Goal: Task Accomplishment & Management: Use online tool/utility

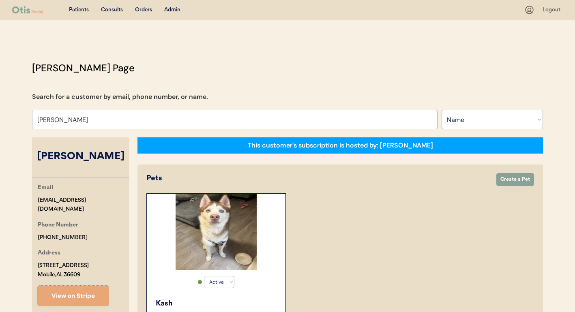
select select ""Name""
select select "true"
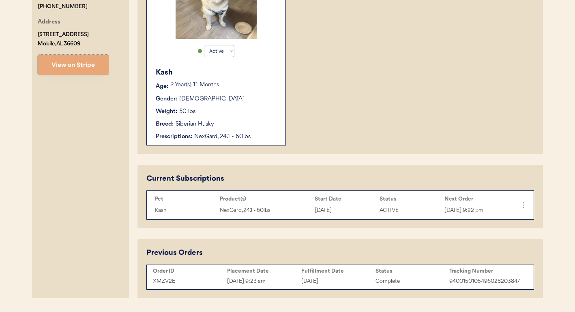
scroll to position [1, 0]
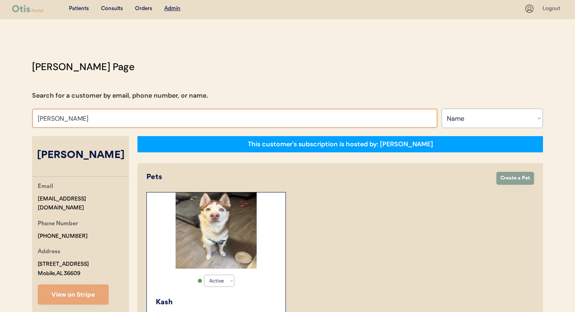
click at [283, 123] on input "Hannah williams" at bounding box center [234, 118] width 405 height 19
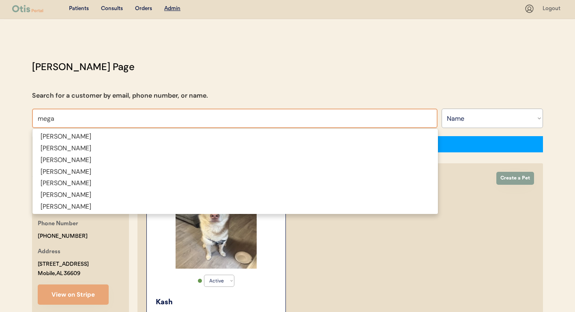
type input "mega"
type input "megan Kay"
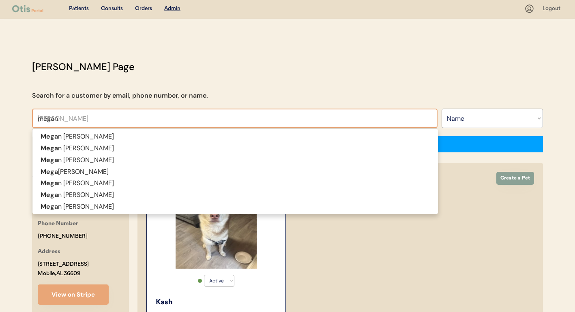
type input "megan"
type input "megan o"
type input "megan odegaard"
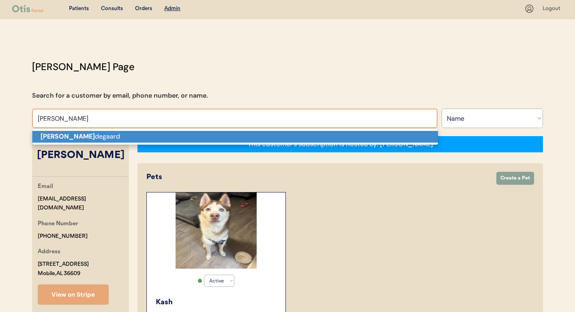
click at [293, 140] on p "Megan O degaard" at bounding box center [234, 137] width 405 height 12
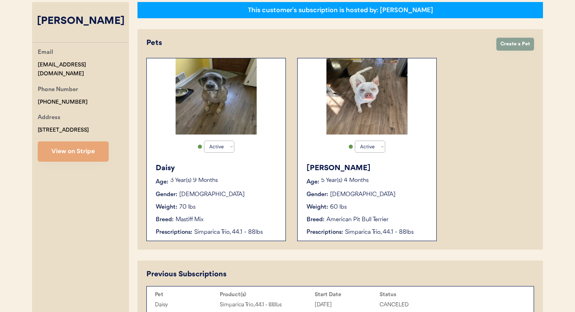
scroll to position [241, 0]
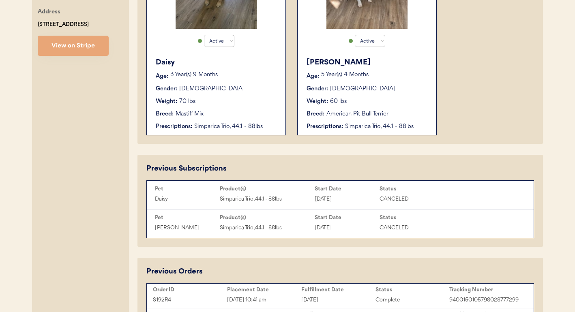
type input "Megan Odegaard"
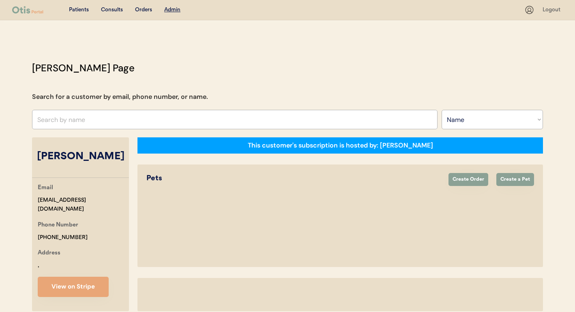
select select ""Name""
select select "true"
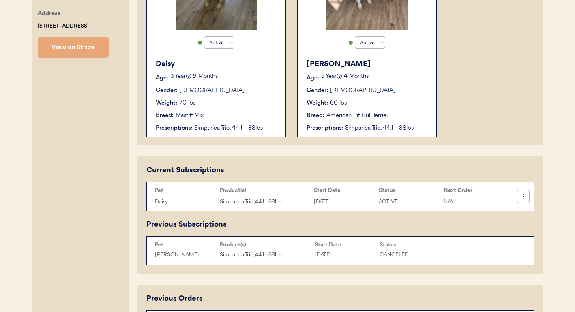
click at [521, 199] on icon at bounding box center [523, 197] width 8 height 8
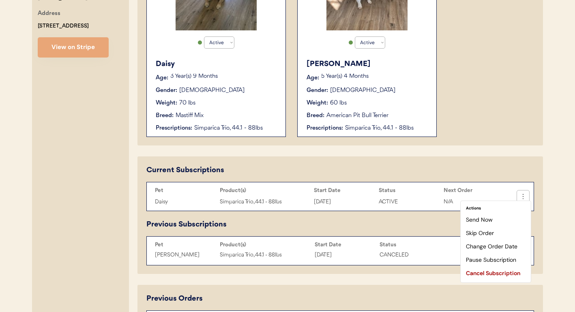
click at [494, 220] on div "Send Now" at bounding box center [496, 220] width 64 height 12
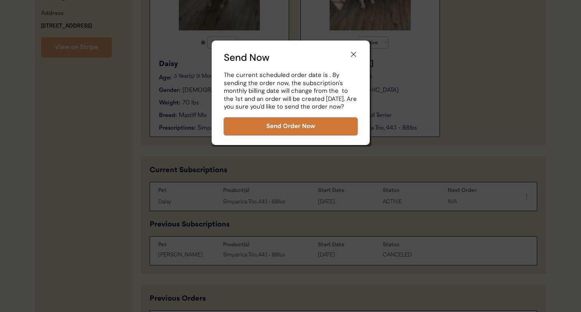
click at [313, 125] on button "Send Order Now" at bounding box center [291, 127] width 134 height 18
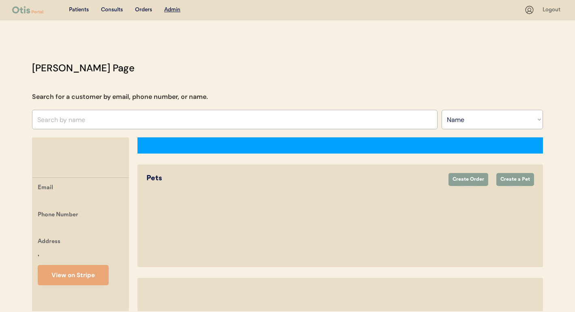
select select ""Name""
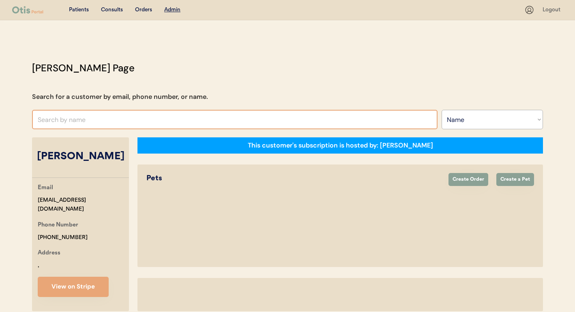
select select "true"
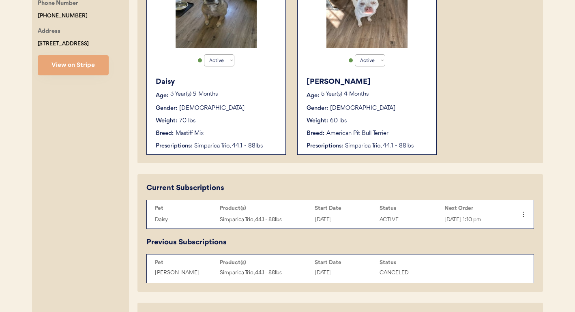
scroll to position [238, 0]
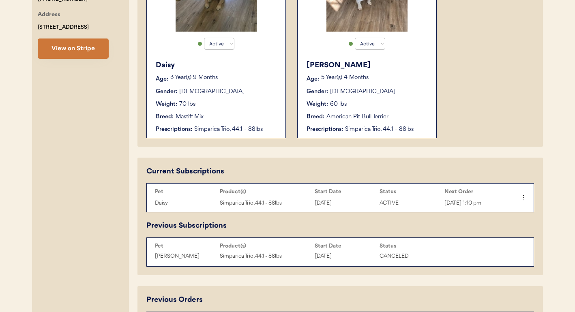
click at [90, 51] on button "View on Stripe" at bounding box center [73, 49] width 71 height 20
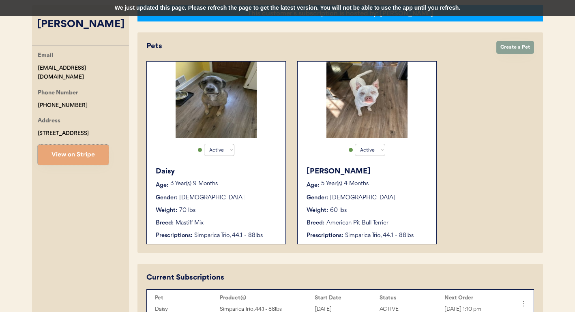
scroll to position [0, 0]
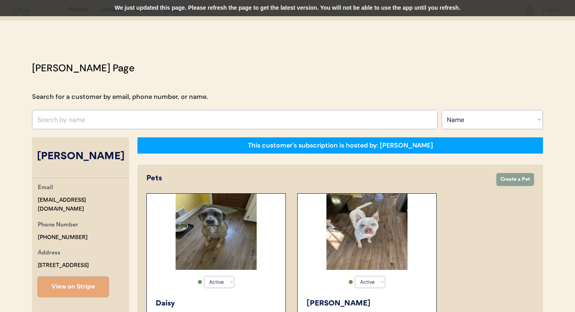
click at [136, 12] on div "We just updated this page. Please refresh the page to get the latest version. Y…" at bounding box center [287, 8] width 575 height 16
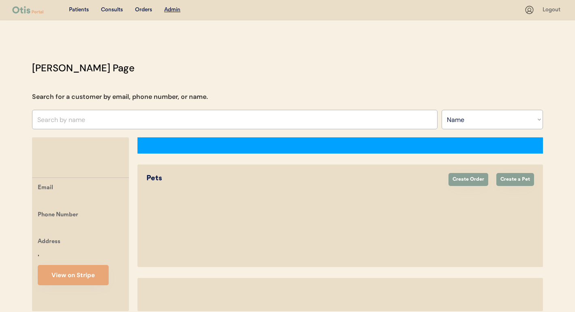
select select ""Name""
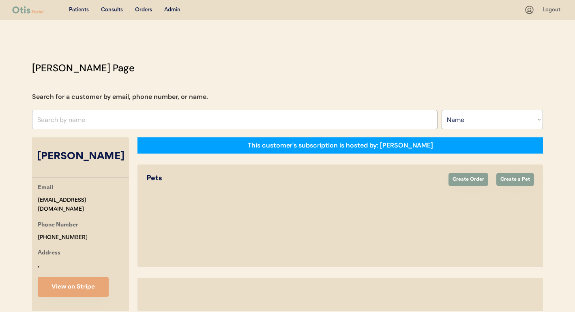
click at [111, 12] on div "Consults" at bounding box center [112, 10] width 22 height 8
select select "true"
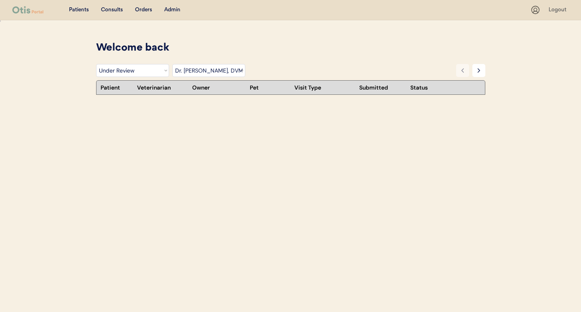
select select ""under_review""
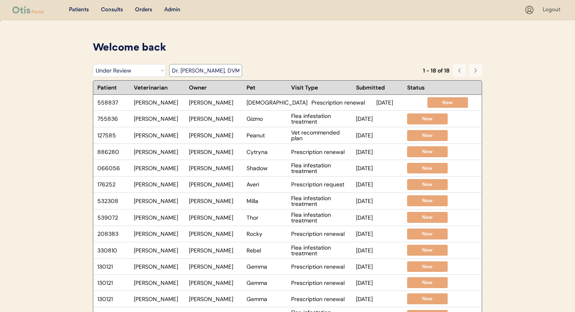
click at [209, 68] on select "Filter by Veterinarian Dr. Erin Belleville, DVM Dr. Scott Perry, DVM Dr. Jamie …" at bounding box center [205, 70] width 73 height 13
select select ""dr__scott_perry__dvm""
click at [169, 64] on select "Filter by Veterinarian Dr. Erin Belleville, DVM Dr. Scott Perry, DVM Dr. Jamie …" at bounding box center [205, 70] width 73 height 13
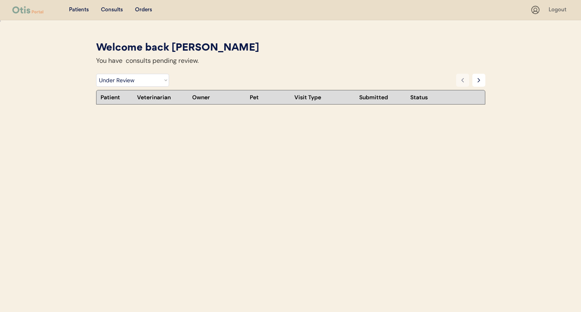
select select ""under_review""
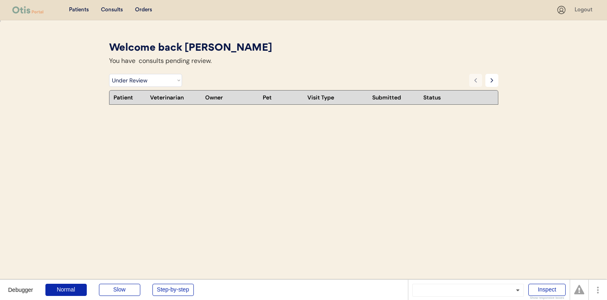
select select ""under_review""
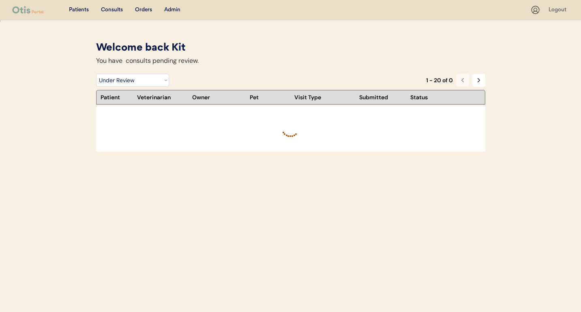
select select ""under_review""
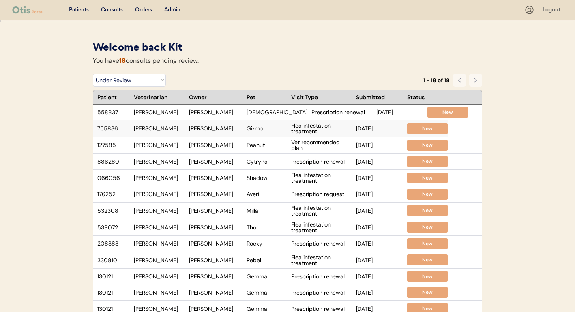
click at [285, 128] on div "Gizmo" at bounding box center [266, 129] width 41 height 6
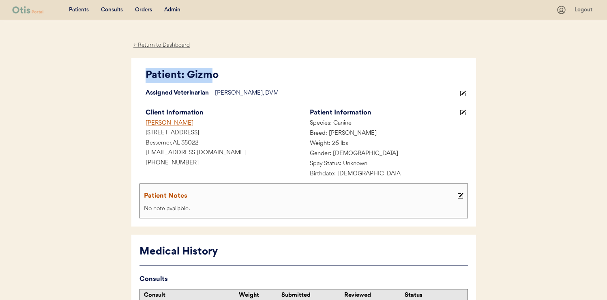
drag, startPoint x: 143, startPoint y: 78, endPoint x: 212, endPoint y: 77, distance: 68.9
click at [212, 77] on div "Patient: Gizmo" at bounding box center [303, 75] width 328 height 18
click at [202, 94] on div "Assigned Veterinarian" at bounding box center [176, 93] width 75 height 10
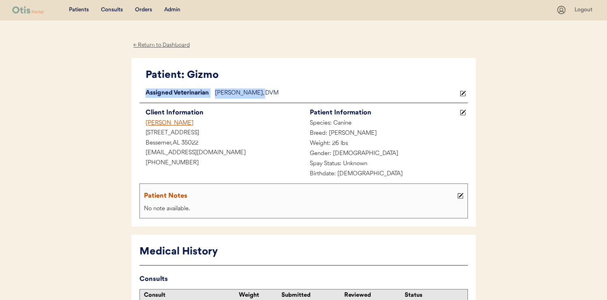
drag, startPoint x: 143, startPoint y: 94, endPoint x: 256, endPoint y: 92, distance: 113.5
click at [256, 92] on div "Assigned Veterinarian Dr. Warren, DVM" at bounding box center [303, 93] width 328 height 10
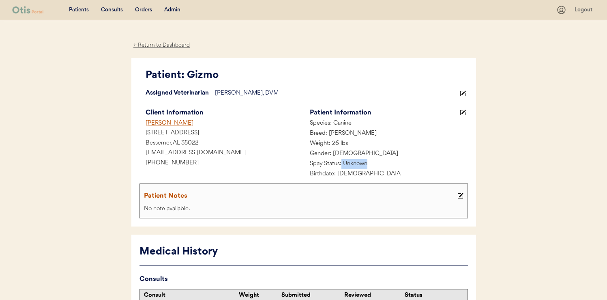
drag, startPoint x: 342, startPoint y: 163, endPoint x: 373, endPoint y: 163, distance: 31.6
click at [373, 163] on div "Spay Status: Unknown" at bounding box center [386, 164] width 164 height 10
click at [343, 123] on div "Species: Canine" at bounding box center [386, 123] width 164 height 10
drag, startPoint x: 330, startPoint y: 133, endPoint x: 349, endPoint y: 133, distance: 18.6
click at [349, 133] on div "Breed: Shih Tzu" at bounding box center [386, 133] width 164 height 10
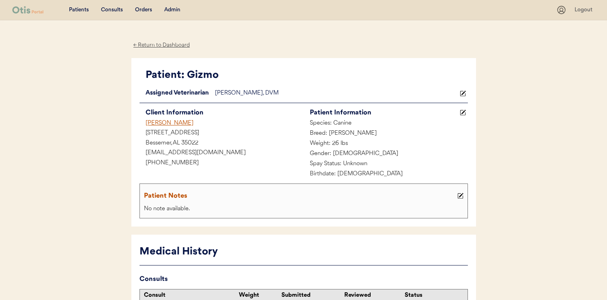
click at [341, 144] on div "Weight: 26 lbs" at bounding box center [386, 144] width 164 height 10
drag, startPoint x: 341, startPoint y: 156, endPoint x: 348, endPoint y: 156, distance: 6.9
click at [348, 156] on div "Gender: Female" at bounding box center [386, 154] width 164 height 10
drag, startPoint x: 338, startPoint y: 176, endPoint x: 388, endPoint y: 177, distance: 50.7
click at [389, 176] on div "Birthdate: December 1, 2012" at bounding box center [386, 174] width 164 height 10
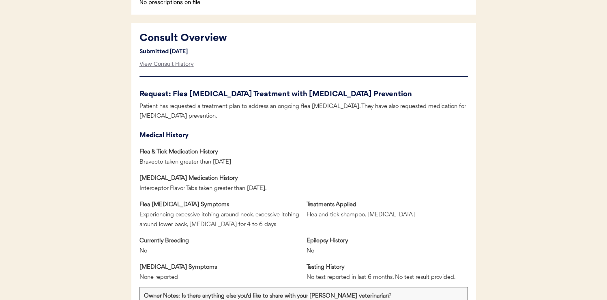
scroll to position [336, 0]
drag, startPoint x: 172, startPoint y: 94, endPoint x: 263, endPoint y: 96, distance: 90.4
click at [263, 96] on div "Request: Flea Infestation Treatment with Heartworm Prevention" at bounding box center [303, 93] width 328 height 11
drag, startPoint x: 283, startPoint y: 94, endPoint x: 372, endPoint y: 90, distance: 88.9
click at [373, 89] on div "Request: Flea Infestation Treatment with Heartworm Prevention" at bounding box center [303, 93] width 328 height 11
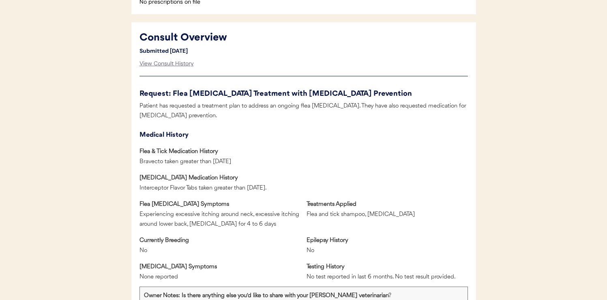
click at [238, 107] on div "Patient has requested a treatment plan to address an ongoing flea infestation. …" at bounding box center [303, 111] width 328 height 20
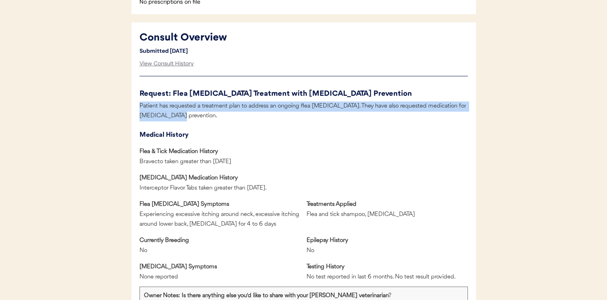
drag, startPoint x: 139, startPoint y: 107, endPoint x: 188, endPoint y: 117, distance: 50.4
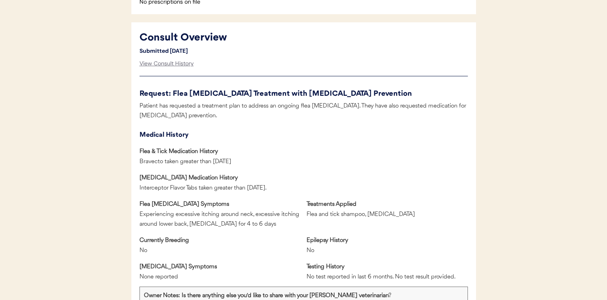
click at [245, 136] on div "Medical History" at bounding box center [303, 134] width 328 height 11
drag, startPoint x: 281, startPoint y: 90, endPoint x: 380, endPoint y: 93, distance: 98.5
click at [382, 93] on div "Request: Flea Infestation Treatment with Heartworm Prevention" at bounding box center [303, 93] width 328 height 11
click at [347, 92] on div "Request: Flea Infestation Treatment with Heartworm Prevention" at bounding box center [303, 93] width 328 height 11
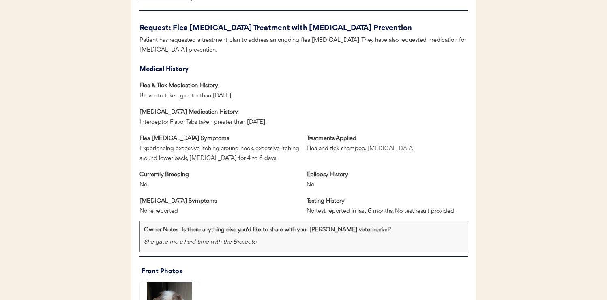
scroll to position [402, 0]
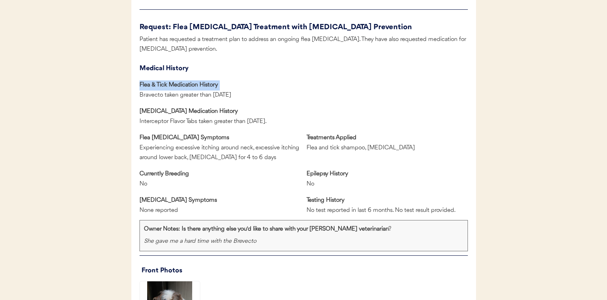
drag, startPoint x: 139, startPoint y: 87, endPoint x: 226, endPoint y: 87, distance: 86.7
click at [226, 87] on div "Flea & Tick Medication History Bravecto taken greater than 6 months ago" at bounding box center [303, 90] width 328 height 20
click at [153, 96] on div "Bravecto taken greater than 6 months ago" at bounding box center [185, 95] width 92 height 10
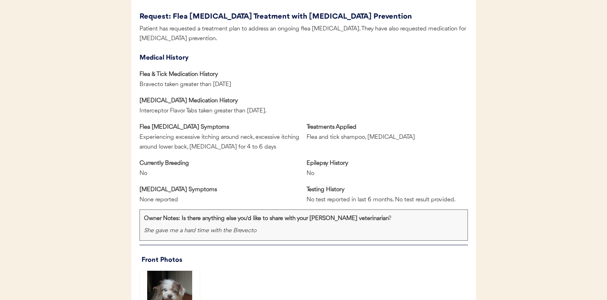
scroll to position [419, 0]
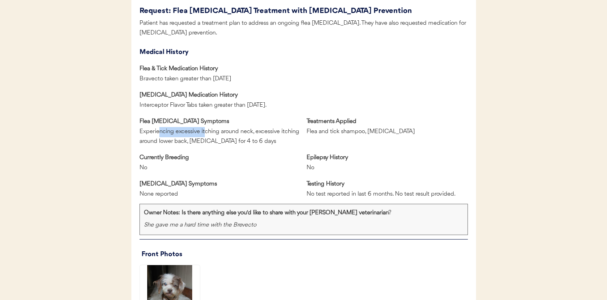
drag, startPoint x: 159, startPoint y: 134, endPoint x: 203, endPoint y: 132, distance: 44.6
click at [203, 132] on div "Experiencing excessive itching around neck, excessive itching around lower back…" at bounding box center [219, 137] width 161 height 20
click at [220, 146] on div "Experiencing excessive itching around neck, excessive itching around lower back…" at bounding box center [219, 137] width 161 height 20
drag, startPoint x: 193, startPoint y: 143, endPoint x: 211, endPoint y: 143, distance: 18.2
click at [211, 143] on div "Experiencing excessive itching around neck, excessive itching around lower back…" at bounding box center [219, 137] width 161 height 20
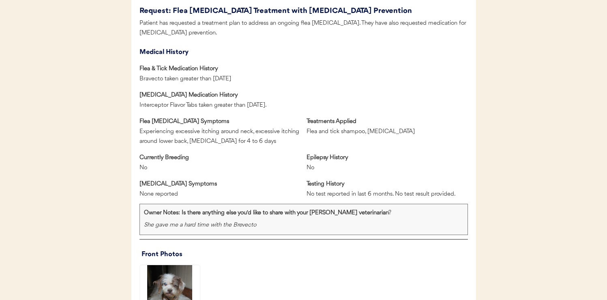
click at [259, 142] on div "Experiencing excessive itching around neck, excessive itching around lower back…" at bounding box center [219, 137] width 161 height 20
drag, startPoint x: 306, startPoint y: 131, endPoint x: 403, endPoint y: 134, distance: 97.3
click at [403, 134] on div "Flea Infestation Symptoms Experiencing excessive itching around neck, excessive…" at bounding box center [303, 132] width 328 height 30
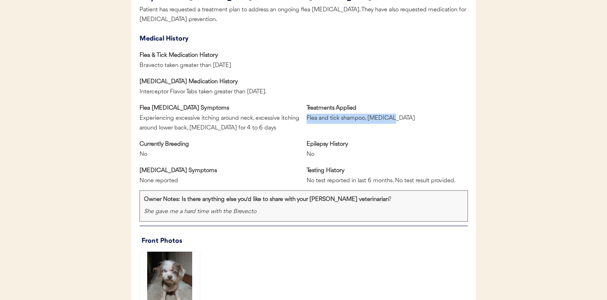
scroll to position [433, 0]
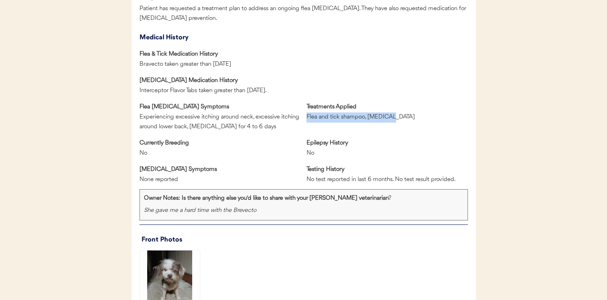
click at [293, 144] on div "Currently Breeding No" at bounding box center [219, 148] width 161 height 20
drag, startPoint x: 141, startPoint y: 154, endPoint x: 146, endPoint y: 154, distance: 4.9
click at [146, 154] on div "No" at bounding box center [159, 153] width 41 height 10
drag, startPoint x: 304, startPoint y: 152, endPoint x: 317, endPoint y: 152, distance: 13.0
click at [317, 152] on div "Currently Breeding No Epilepsy History No" at bounding box center [303, 148] width 328 height 20
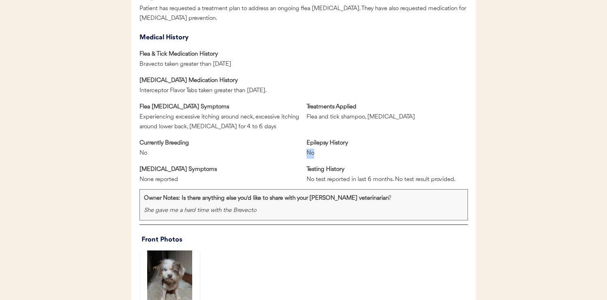
click at [328, 158] on div "No" at bounding box center [326, 153] width 41 height 10
drag, startPoint x: 138, startPoint y: 180, endPoint x: 199, endPoint y: 180, distance: 60.4
click at [207, 172] on div "Heartworm Symptoms" at bounding box center [219, 170] width 161 height 10
drag, startPoint x: 308, startPoint y: 182, endPoint x: 423, endPoint y: 180, distance: 114.7
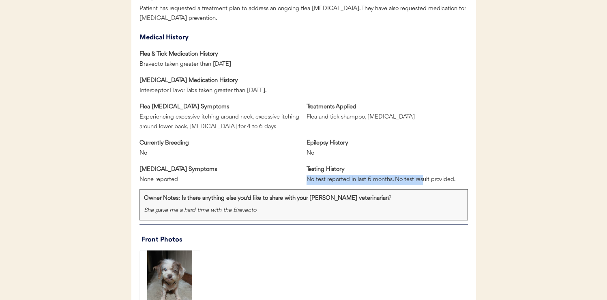
click at [423, 180] on div "No test reported in last 6 months. No test result provided." at bounding box center [386, 180] width 161 height 10
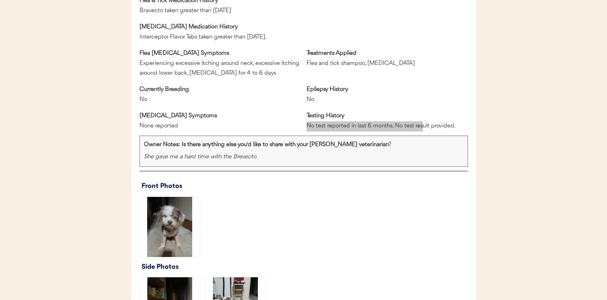
scroll to position [487, 0]
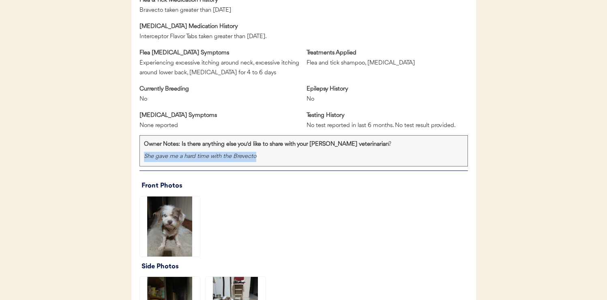
drag, startPoint x: 144, startPoint y: 158, endPoint x: 285, endPoint y: 160, distance: 140.3
click at [285, 160] on div "She gave me a hard time with the Brevecto" at bounding box center [303, 157] width 319 height 10
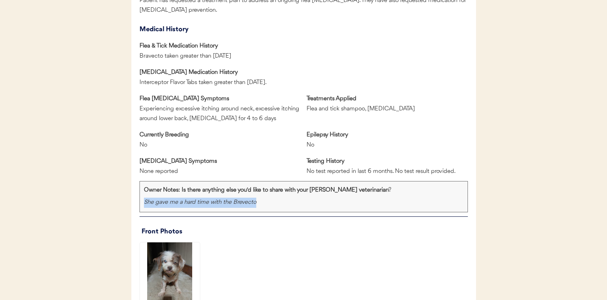
scroll to position [422, 0]
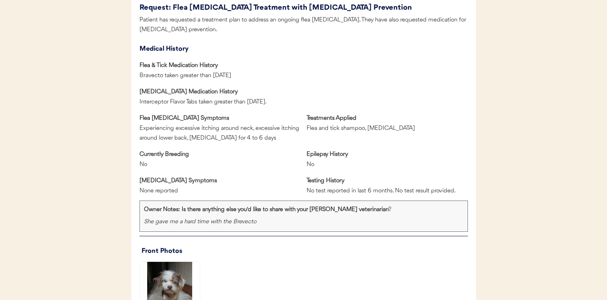
click at [292, 193] on div "Heartworm Symptoms None reported" at bounding box center [219, 186] width 161 height 20
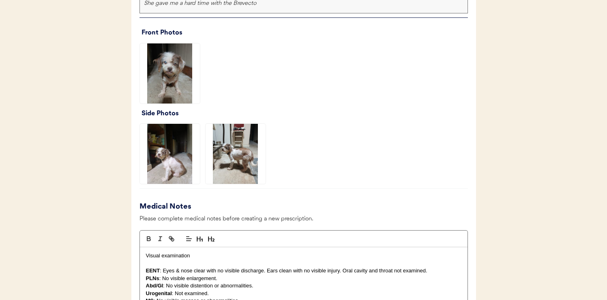
scroll to position [644, 0]
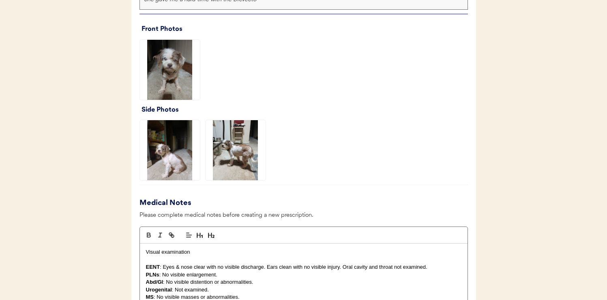
click at [240, 154] on img at bounding box center [235, 150] width 60 height 60
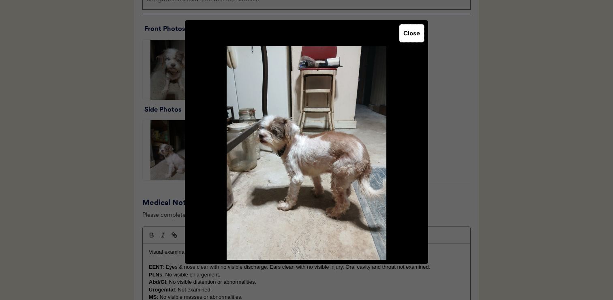
click at [415, 36] on button "Close" at bounding box center [411, 33] width 25 height 18
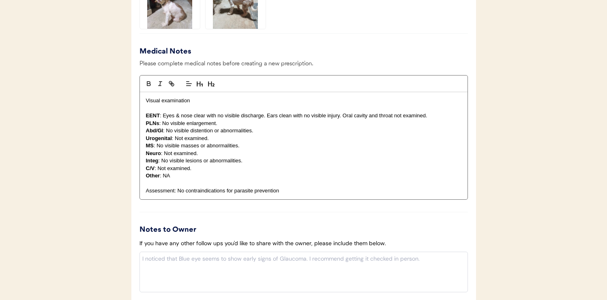
scroll to position [797, 0]
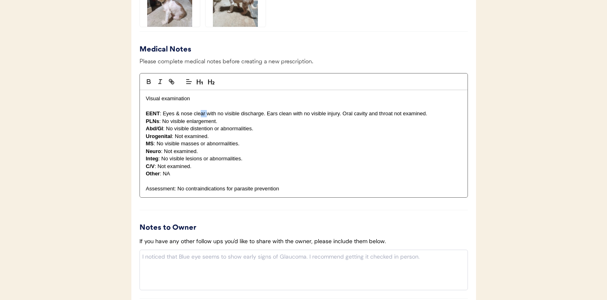
drag, startPoint x: 199, startPoint y: 116, endPoint x: 211, endPoint y: 116, distance: 12.2
click at [211, 116] on p "EENT : Eyes & nose clear with no visible discharge. Ears clean with no visible …" at bounding box center [303, 113] width 315 height 7
click at [207, 161] on p "Integ : No visible lesions or abnormalities." at bounding box center [303, 158] width 315 height 7
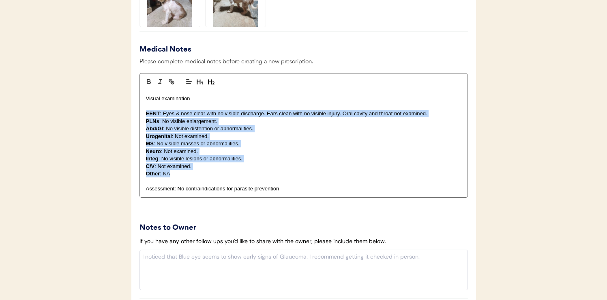
drag, startPoint x: 179, startPoint y: 110, endPoint x: 178, endPoint y: 174, distance: 64.5
click at [178, 174] on div "Visual examination EENT : Eyes & nose clear with no visible discharge. Ears cle…" at bounding box center [303, 143] width 327 height 107
click at [193, 163] on p "C/V : Not examined." at bounding box center [303, 165] width 315 height 7
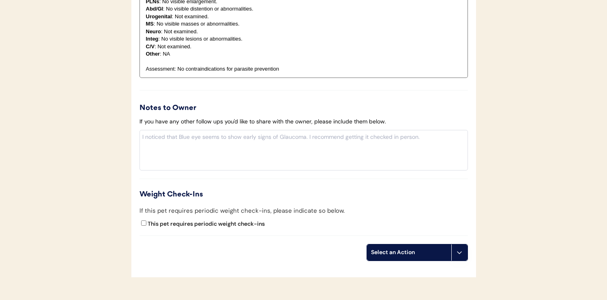
scroll to position [919, 0]
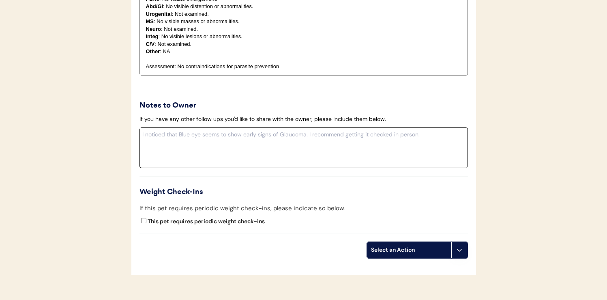
click at [215, 147] on textarea at bounding box center [303, 147] width 328 height 41
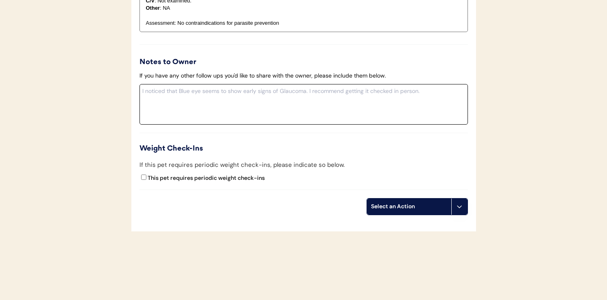
scroll to position [965, 0]
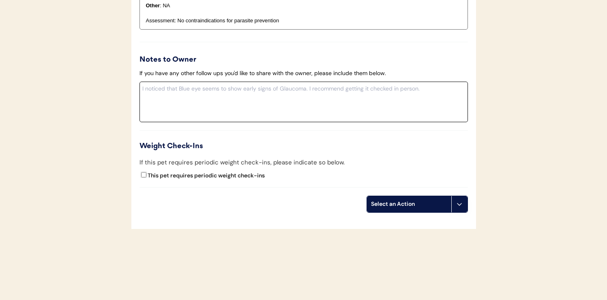
click at [143, 174] on input "This pet requires periodic weight check-ins" at bounding box center [143, 174] width 5 height 5
checkbox input "true"
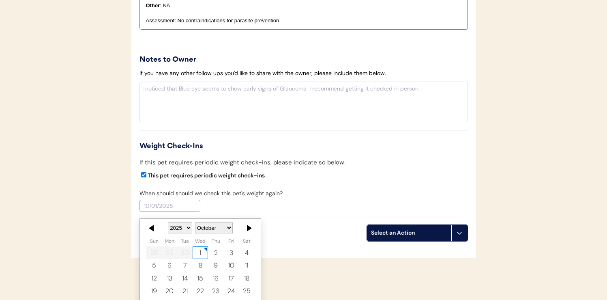
click at [159, 209] on input "text" at bounding box center [169, 205] width 61 height 12
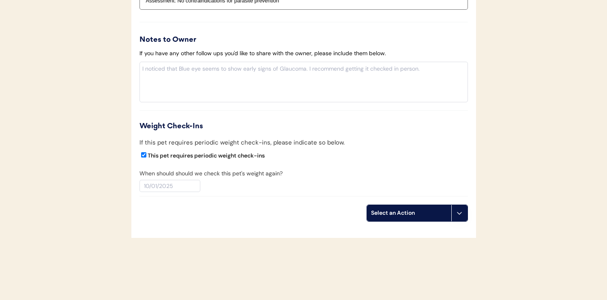
scroll to position [1002, 0]
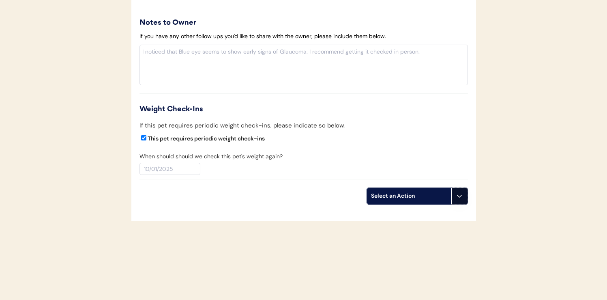
click at [458, 196] on use at bounding box center [459, 196] width 6 height 6
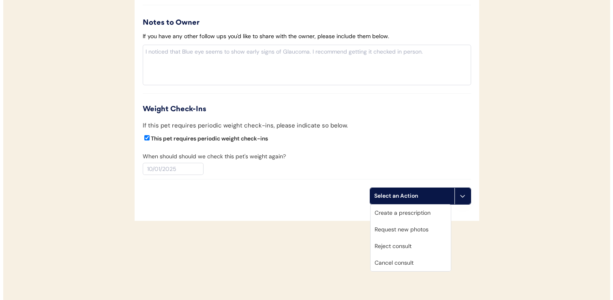
scroll to position [1004, 0]
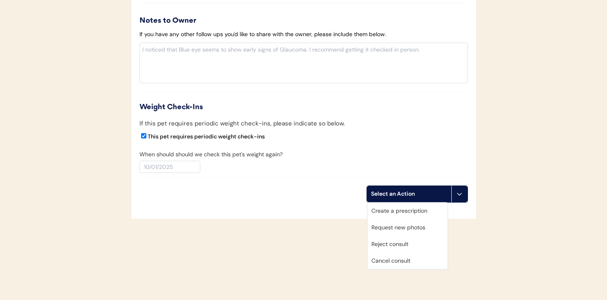
click at [405, 228] on div "Request new photos" at bounding box center [407, 227] width 80 height 17
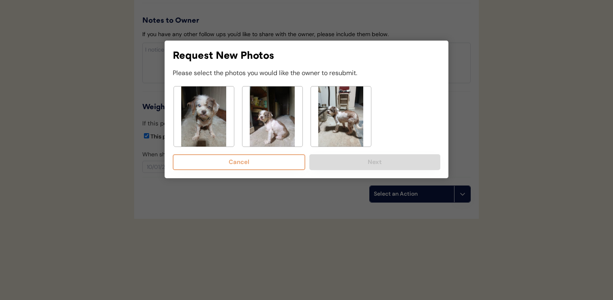
click at [321, 137] on img at bounding box center [341, 116] width 60 height 60
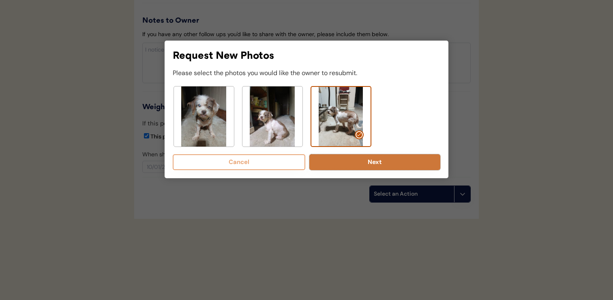
click at [333, 166] on button "Next" at bounding box center [374, 162] width 131 height 16
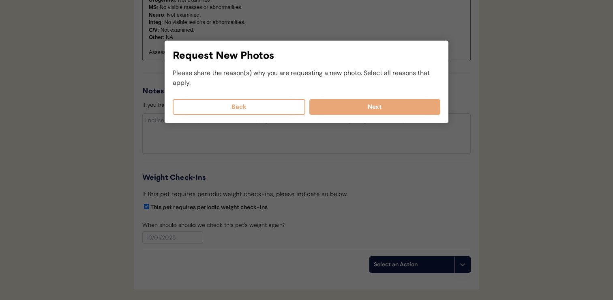
scroll to position [882, 0]
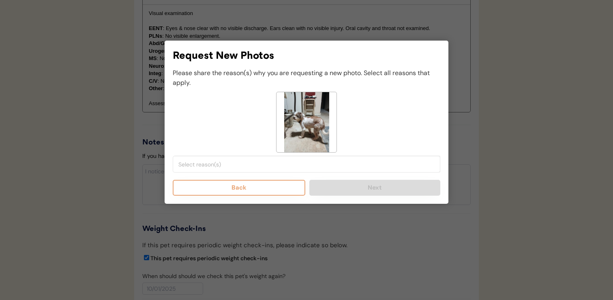
click at [260, 166] on input "search" at bounding box center [308, 164] width 260 height 7
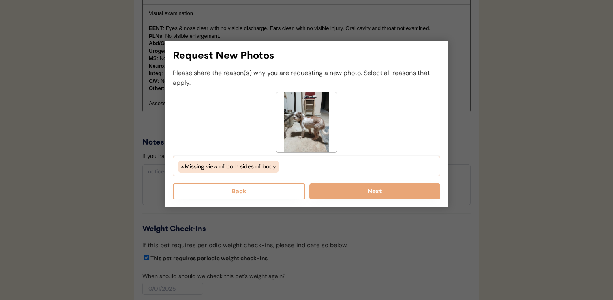
scroll to position [55, 0]
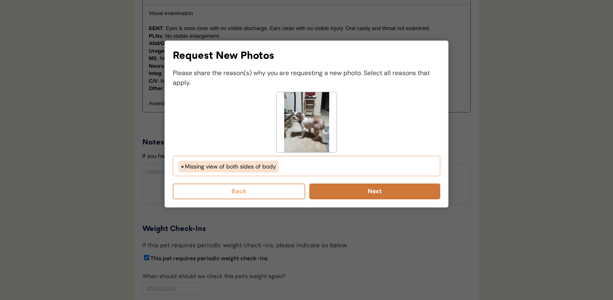
click at [353, 189] on button "Next" at bounding box center [374, 191] width 131 height 16
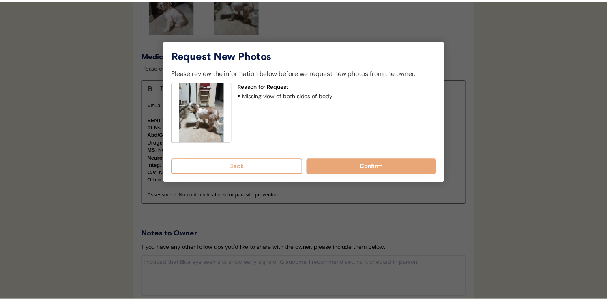
scroll to position [790, 0]
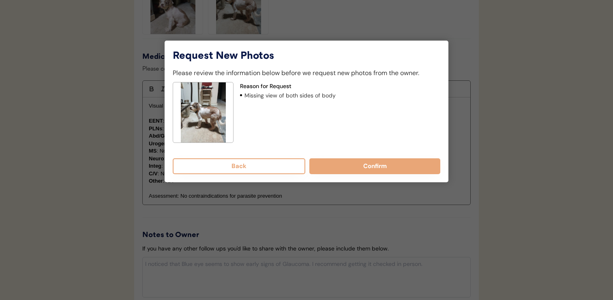
click at [321, 224] on div at bounding box center [306, 150] width 613 height 300
click at [275, 165] on button "Back" at bounding box center [239, 166] width 133 height 16
select select "missing_both_sides_of_face"
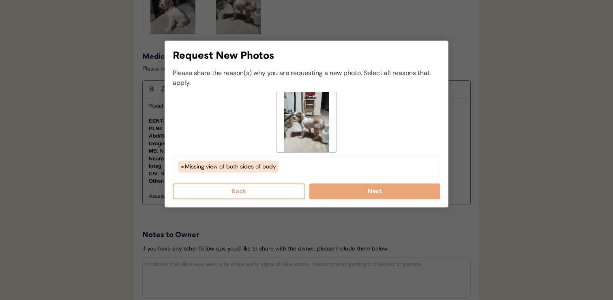
click at [259, 191] on button "Back" at bounding box center [239, 191] width 133 height 16
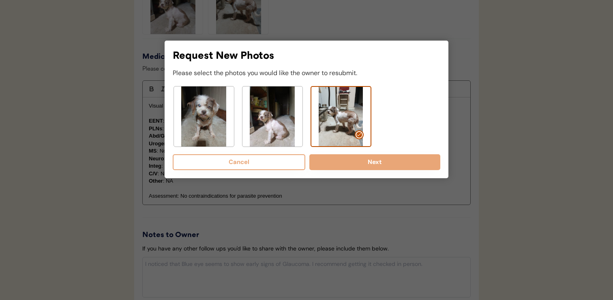
click at [257, 160] on button "Cancel" at bounding box center [239, 162] width 133 height 16
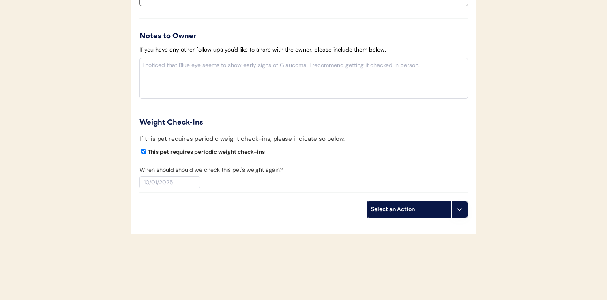
scroll to position [990, 0]
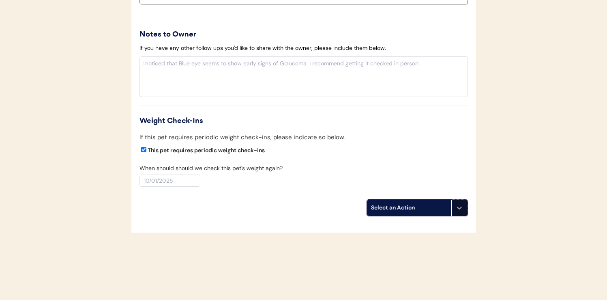
click at [462, 211] on button at bounding box center [459, 207] width 16 height 16
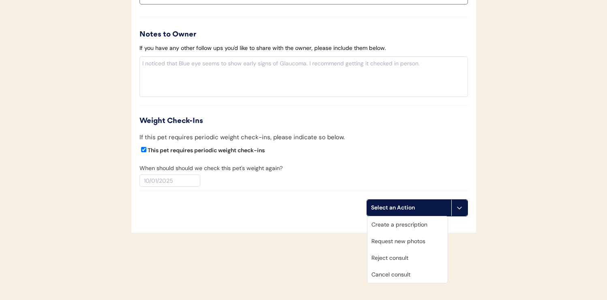
click at [398, 176] on div "When should should we check this pet's weight again?" at bounding box center [303, 175] width 328 height 23
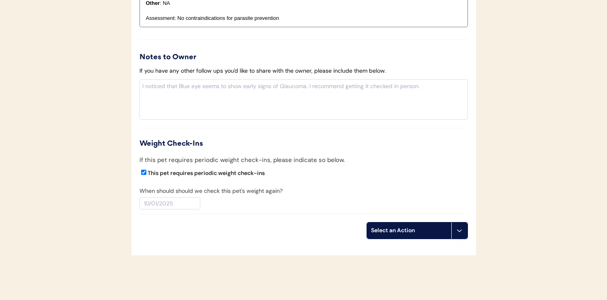
scroll to position [970, 0]
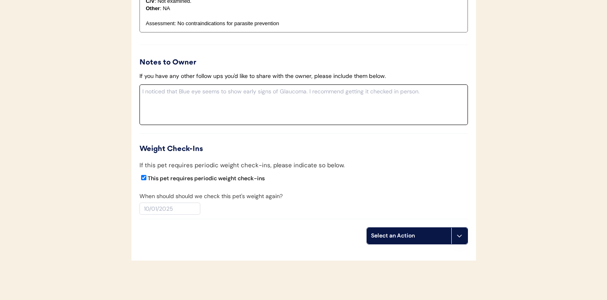
click at [380, 106] on textarea at bounding box center [303, 104] width 328 height 41
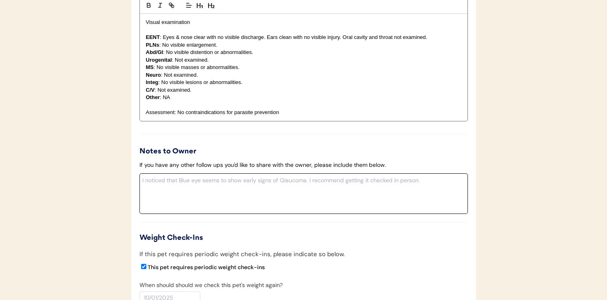
click at [378, 96] on p "Other : NA" at bounding box center [303, 97] width 315 height 7
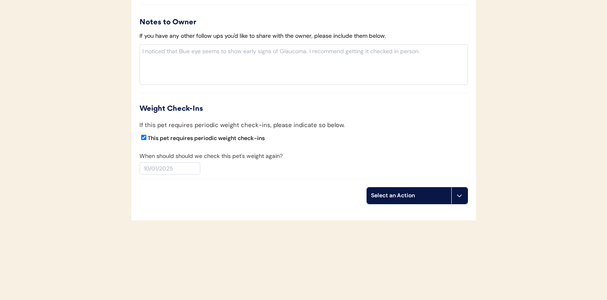
scroll to position [1004, 0]
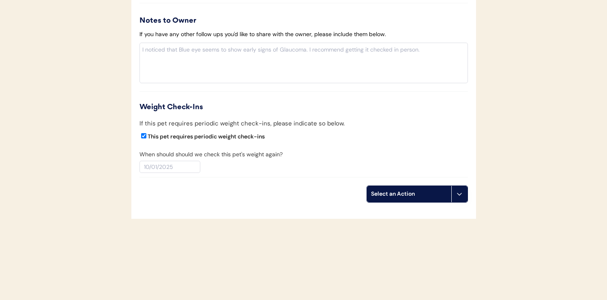
click at [461, 194] on icon at bounding box center [459, 193] width 6 height 6
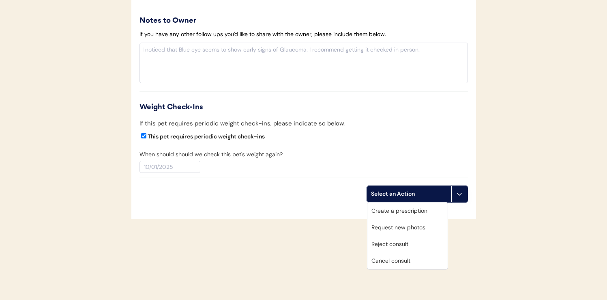
click at [400, 214] on div "Create a prescription" at bounding box center [407, 210] width 80 height 17
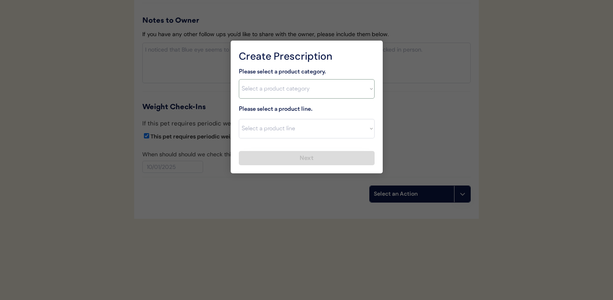
click at [298, 90] on select "Select a product category Allergies Antibiotics Anxiety Combo Parasite Preventi…" at bounding box center [307, 88] width 136 height 19
select select ""combo_parasite_prevention""
click at [239, 79] on select "Select a product category Allergies Antibiotics Anxiety Combo Parasite Preventi…" at bounding box center [307, 88] width 136 height 19
click at [329, 106] on div "Please select a product line. Select a product line" at bounding box center [307, 122] width 136 height 34
click at [325, 133] on select "Select a product line Advantage Multi for Dogs Credelio Quattro NexGard Plus Ne…" at bounding box center [307, 128] width 136 height 19
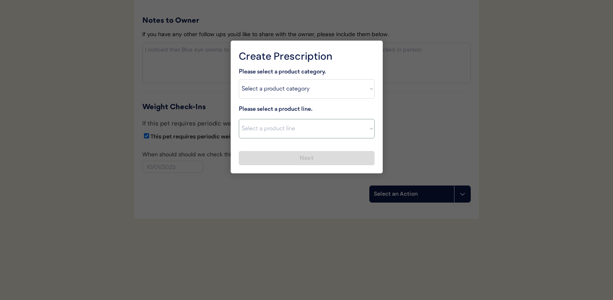
select select ""Simparica Trio""
click at [239, 119] on select "Select a product line Advantage Multi for Dogs Credelio Quattro NexGard Plus Ne…" at bounding box center [307, 128] width 136 height 19
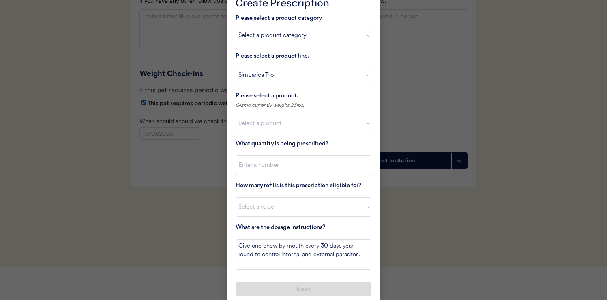
scroll to position [1041, 0]
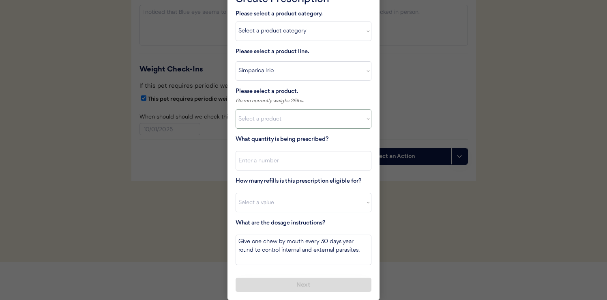
click at [261, 120] on select "Select a product Simparica Trio, 2.8 - 5.5lbs Simparica Trio, 5.6 - 11lbs Simpa…" at bounding box center [303, 118] width 136 height 19
click at [300, 120] on select "Select a product Simparica Trio, 2.8 - 5.5lbs Simparica Trio, 5.6 - 11lbs Simpa…" at bounding box center [303, 118] width 136 height 19
select select ""1348695171700984260__LOOKUP__1704773707524x107284382987270270""
click at [235, 109] on select "Select a product Simparica Trio, 2.8 - 5.5lbs Simparica Trio, 5.6 - 11lbs Simpa…" at bounding box center [303, 118] width 136 height 19
click at [304, 160] on input "input" at bounding box center [303, 160] width 136 height 19
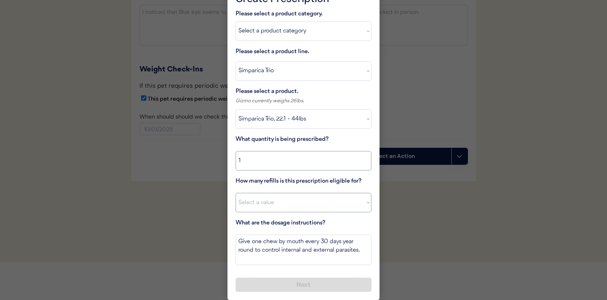
type input "1"
click at [301, 193] on select "Select a value 0 1 2 3 4 5 6 7 8 9 10 11" at bounding box center [303, 202] width 136 height 19
select select "11"
click at [235, 193] on select "Select a value 0 1 2 3 4 5 6 7 8 9 10 11" at bounding box center [303, 202] width 136 height 19
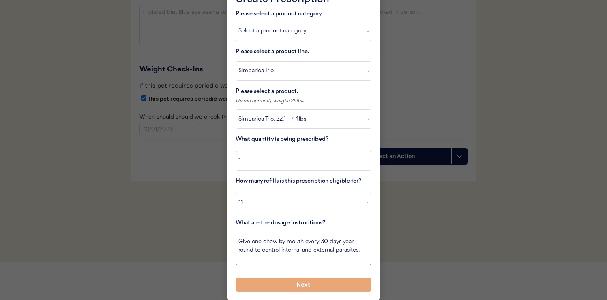
click at [303, 243] on textarea "Give one chew by mouth every 30 days year round to control internal and externa…" at bounding box center [303, 249] width 136 height 30
click at [364, 250] on textarea "Give one chew by mouth every 30 days year round to control internal and externa…" at bounding box center [303, 249] width 136 height 30
click at [301, 286] on button "Next" at bounding box center [303, 284] width 136 height 14
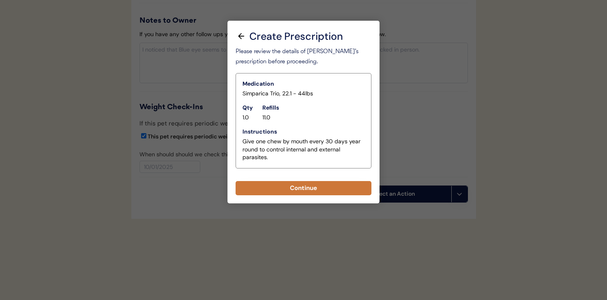
click at [305, 189] on button "Continue" at bounding box center [303, 188] width 136 height 14
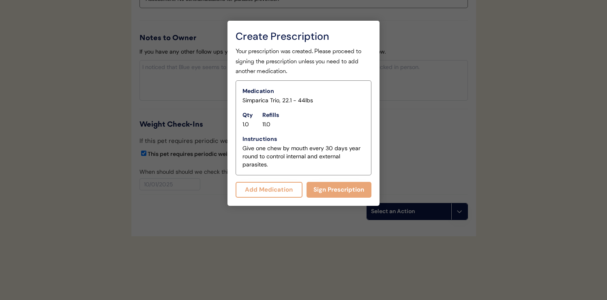
scroll to position [1021, 0]
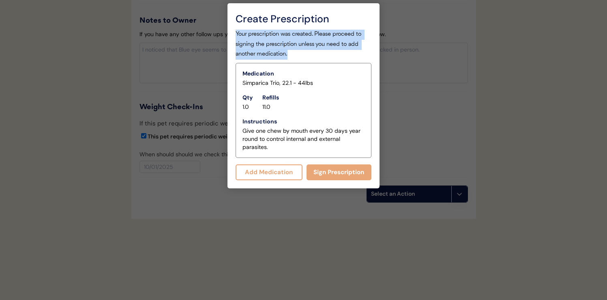
drag, startPoint x: 236, startPoint y: 33, endPoint x: 290, endPoint y: 53, distance: 57.3
click at [290, 53] on div "Your prescription was created. Please proceed to signing the prescription unles…" at bounding box center [303, 45] width 136 height 30
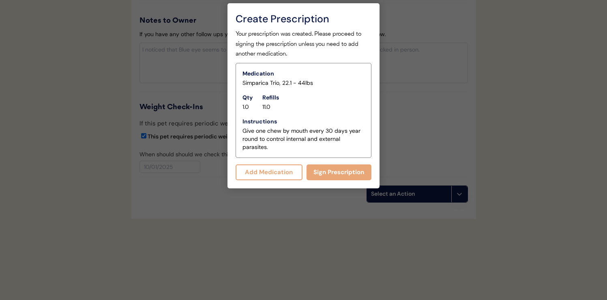
click at [272, 174] on button "Add Medication" at bounding box center [268, 172] width 67 height 16
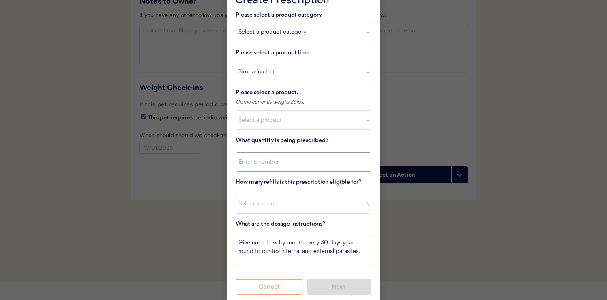
scroll to position [1043, 0]
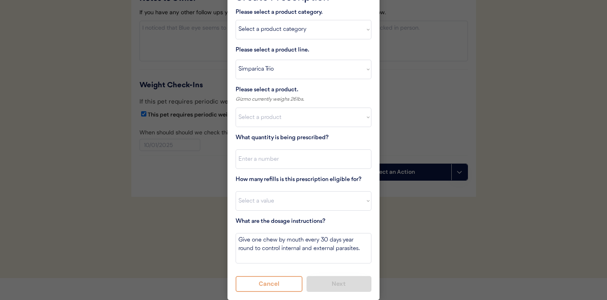
click at [288, 285] on button "Cancel" at bounding box center [268, 284] width 67 height 16
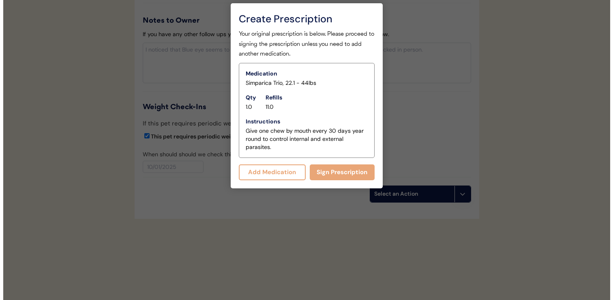
scroll to position [1021, 0]
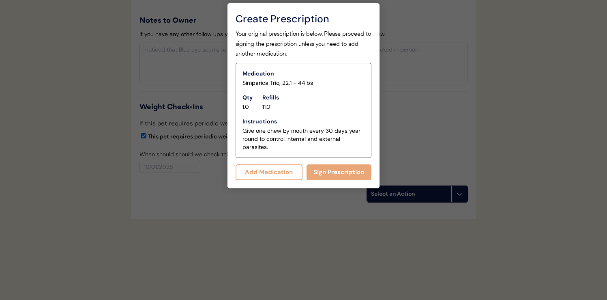
click at [288, 218] on div at bounding box center [303, 150] width 607 height 300
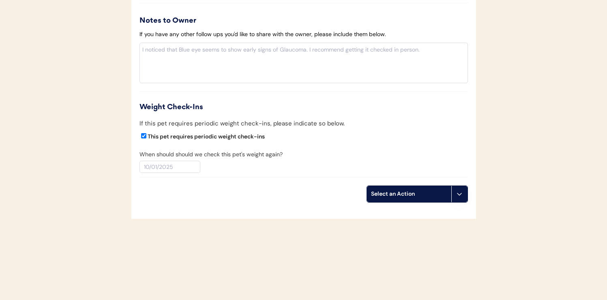
click at [463, 197] on button at bounding box center [459, 194] width 16 height 16
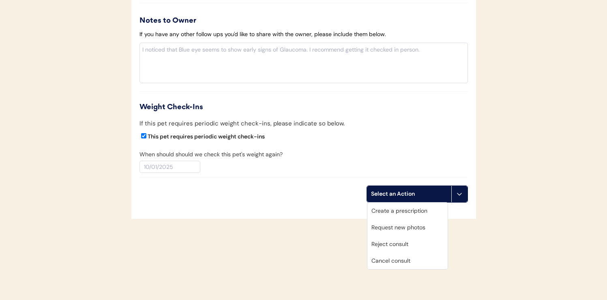
click at [429, 211] on div "Create a prescription" at bounding box center [407, 210] width 80 height 17
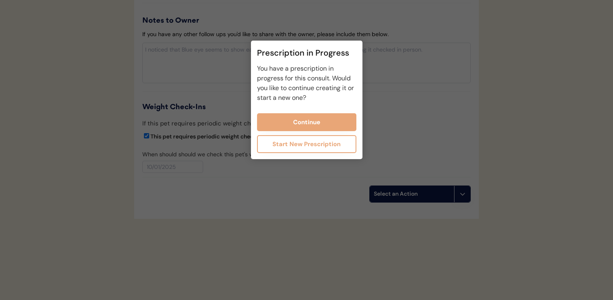
click at [315, 146] on button "Start New Prescription" at bounding box center [306, 144] width 99 height 18
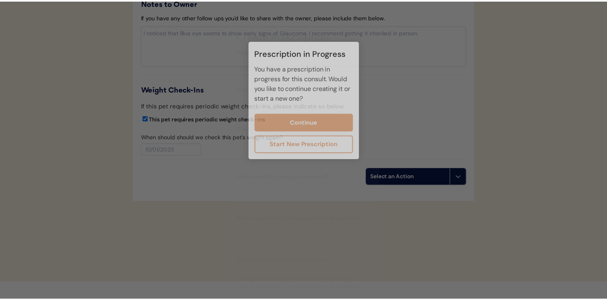
scroll to position [1004, 0]
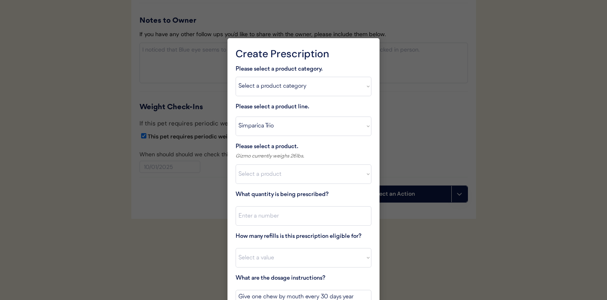
click at [406, 73] on div at bounding box center [303, 150] width 607 height 300
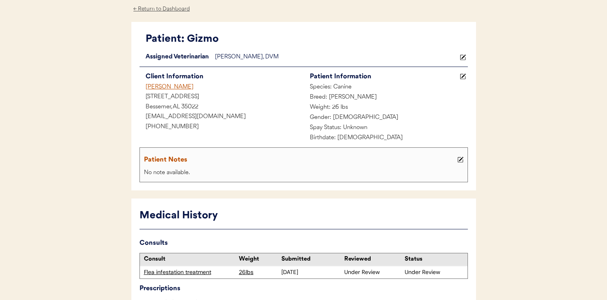
scroll to position [0, 0]
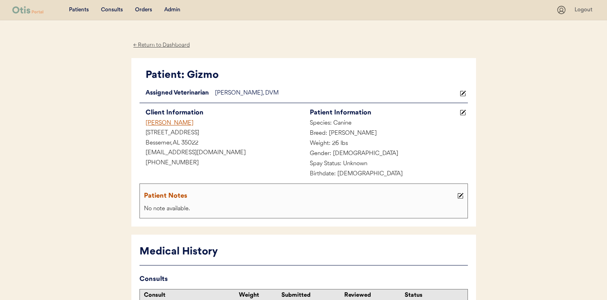
click at [113, 11] on div "Consults" at bounding box center [112, 10] width 22 height 8
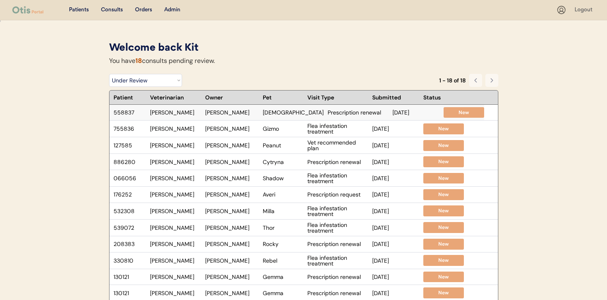
click at [284, 114] on div "Lady" at bounding box center [293, 112] width 61 height 6
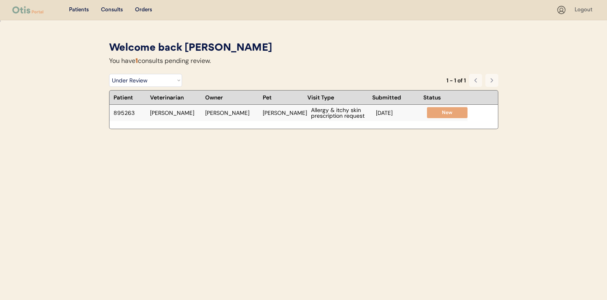
select select ""rejected""
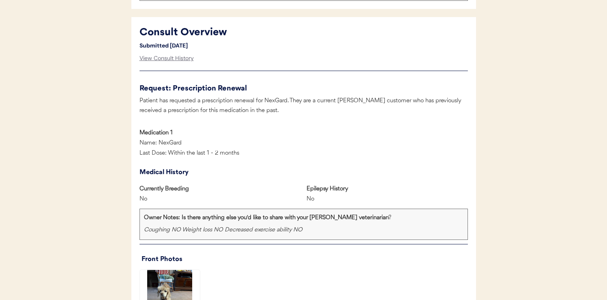
scroll to position [372, 0]
drag, startPoint x: 146, startPoint y: 141, endPoint x: 190, endPoint y: 141, distance: 44.2
click at [191, 141] on div "Name: NexGard" at bounding box center [174, 143] width 71 height 10
click at [159, 197] on div "No" at bounding box center [159, 199] width 41 height 10
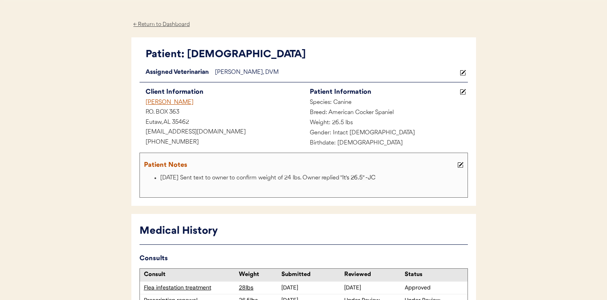
scroll to position [0, 0]
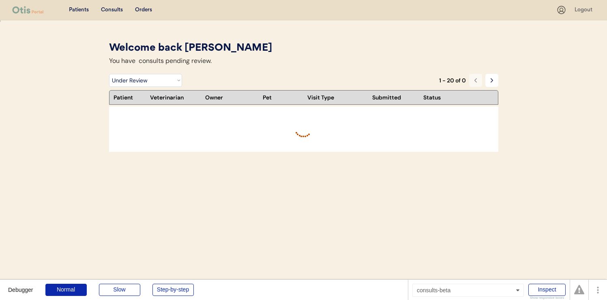
select select ""under_review""
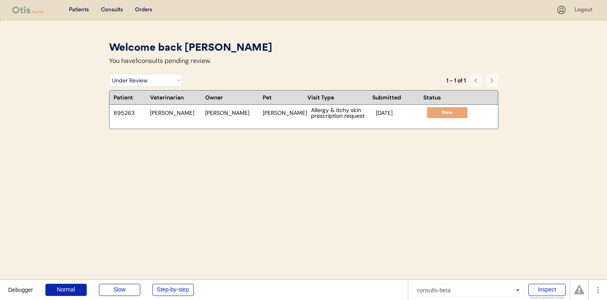
click at [281, 180] on div "Welcome back Scott You have 1 consults pending review. Filter by Status Pending…" at bounding box center [303, 148] width 405 height 215
click at [287, 110] on div "Brandi" at bounding box center [285, 113] width 44 height 6
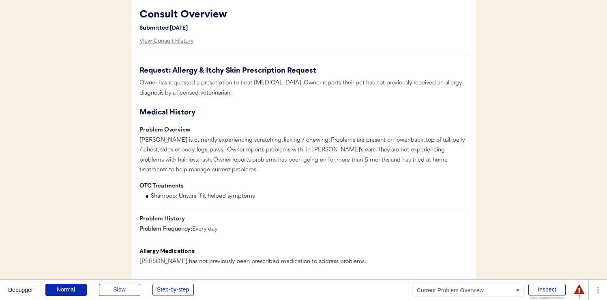
scroll to position [385, 0]
drag, startPoint x: 199, startPoint y: 82, endPoint x: 270, endPoint y: 88, distance: 71.6
click at [270, 88] on div "Owner has requested a prescription to treat allergies. Owner reports their pet …" at bounding box center [303, 89] width 328 height 20
click at [283, 83] on div "Owner has requested a prescription to treat allergies. Owner reports their pet …" at bounding box center [303, 89] width 328 height 20
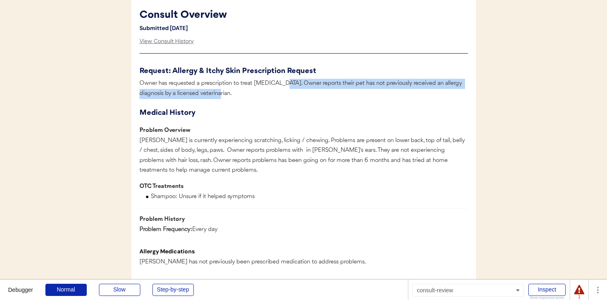
drag, startPoint x: 276, startPoint y: 83, endPoint x: 287, endPoint y: 89, distance: 12.9
click at [287, 89] on div "Owner has requested a prescription to treat allergies. Owner reports their pet …" at bounding box center [303, 89] width 328 height 20
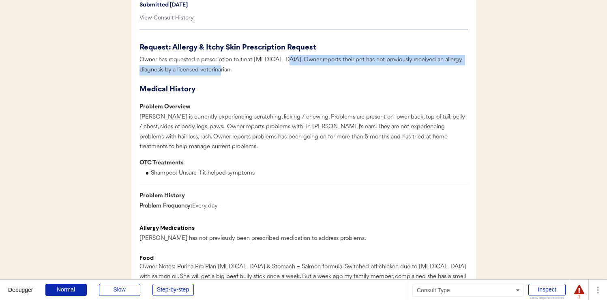
scroll to position [412, 0]
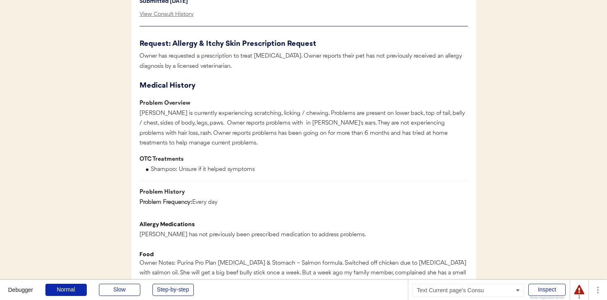
click at [235, 118] on div "Brandi is currently experiencing scratching, licking / chewing. Problems are pr…" at bounding box center [303, 129] width 328 height 40
drag, startPoint x: 140, startPoint y: 114, endPoint x: 298, endPoint y: 113, distance: 158.5
click at [298, 113] on div "Brandi is currently experiencing scratching, licking / chewing. Problems are pr…" at bounding box center [303, 129] width 328 height 40
drag, startPoint x: 367, startPoint y: 113, endPoint x: 203, endPoint y: 123, distance: 163.7
click at [203, 123] on div "Brandi is currently experiencing scratching, licking / chewing. Problems are pr…" at bounding box center [303, 129] width 328 height 40
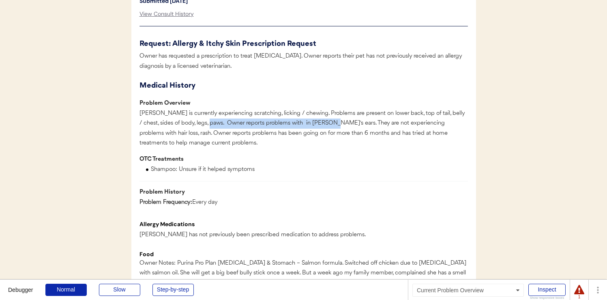
drag, startPoint x: 206, startPoint y: 124, endPoint x: 325, endPoint y: 126, distance: 119.6
click at [326, 126] on div "Brandi is currently experiencing scratching, licking / chewing. Problems are pr…" at bounding box center [303, 129] width 328 height 40
click at [351, 124] on div "Brandi is currently experiencing scratching, licking / chewing. Problems are pr…" at bounding box center [303, 129] width 328 height 40
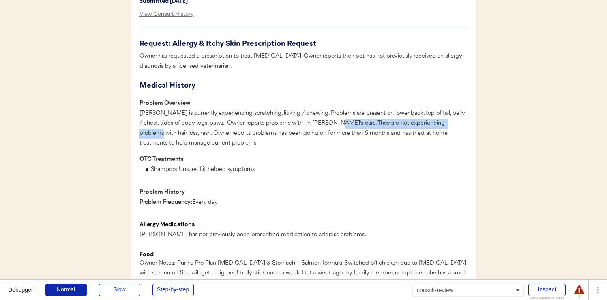
drag, startPoint x: 327, startPoint y: 122, endPoint x: 453, endPoint y: 126, distance: 125.7
click at [453, 126] on div "Brandi is currently experiencing scratching, licking / chewing. Problems are pr…" at bounding box center [303, 129] width 328 height 40
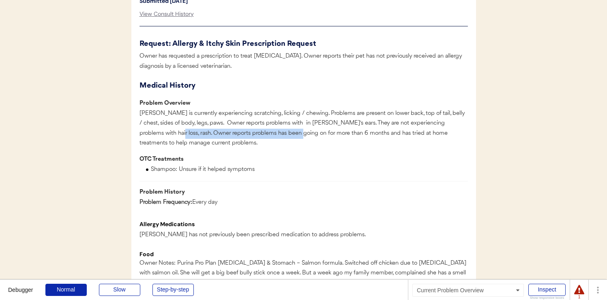
drag, startPoint x: 153, startPoint y: 134, endPoint x: 281, endPoint y: 135, distance: 128.5
click at [281, 135] on div "Brandi is currently experiencing scratching, licking / chewing. Problems are pr…" at bounding box center [303, 129] width 328 height 40
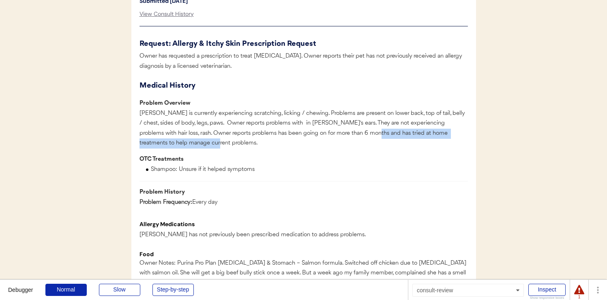
drag, startPoint x: 356, startPoint y: 134, endPoint x: 367, endPoint y: 140, distance: 12.2
click at [367, 140] on div "Brandi is currently experiencing scratching, licking / chewing. Problems are pr…" at bounding box center [303, 129] width 328 height 40
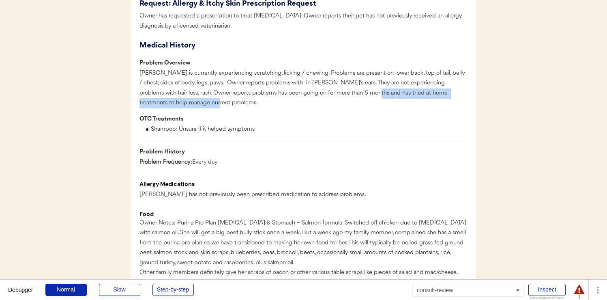
scroll to position [454, 0]
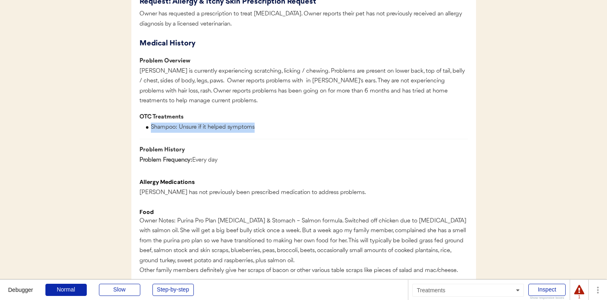
drag, startPoint x: 151, startPoint y: 127, endPoint x: 273, endPoint y: 128, distance: 122.0
click at [273, 128] on div "Shampoo: Unsure if it helped symptoms" at bounding box center [303, 127] width 328 height 10
drag, startPoint x: 179, startPoint y: 128, endPoint x: 148, endPoint y: 128, distance: 31.2
click at [148, 128] on div "Shampoo: Unsure if it helped symptoms" at bounding box center [196, 127] width 115 height 10
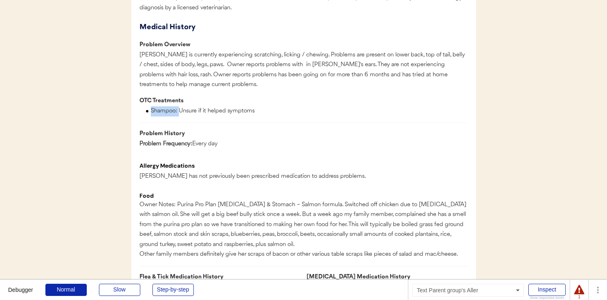
scroll to position [474, 0]
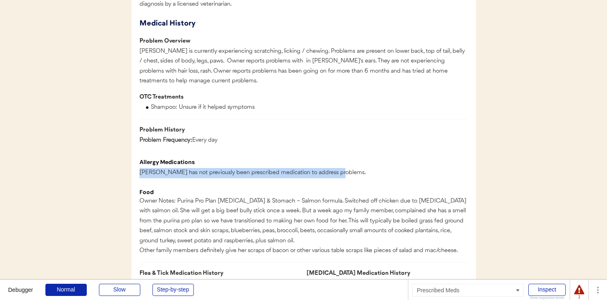
drag, startPoint x: 140, startPoint y: 173, endPoint x: 328, endPoint y: 179, distance: 188.2
click at [328, 179] on div "Allergy Medications Brandi has not previously been prescribed medication to add…" at bounding box center [303, 169] width 328 height 22
click at [209, 137] on div "Problem Frequency: Every day" at bounding box center [178, 140] width 78 height 10
drag, startPoint x: 220, startPoint y: 140, endPoint x: 136, endPoint y: 141, distance: 83.5
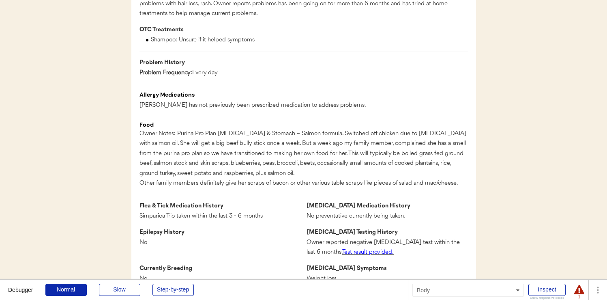
scroll to position [543, 0]
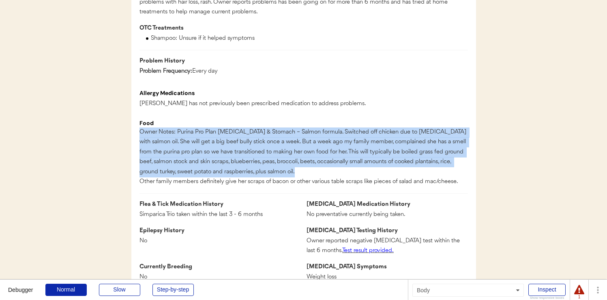
drag, startPoint x: 139, startPoint y: 130, endPoint x: 322, endPoint y: 177, distance: 188.3
click at [322, 177] on div "Owner Notes: Purina Pro Plan for Sensitive Skin & Stomach – Salmon formula. Swi…" at bounding box center [303, 157] width 328 height 60
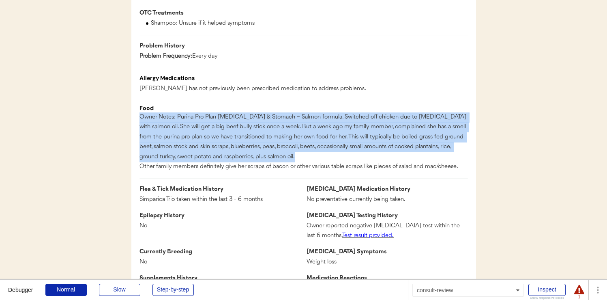
scroll to position [575, 0]
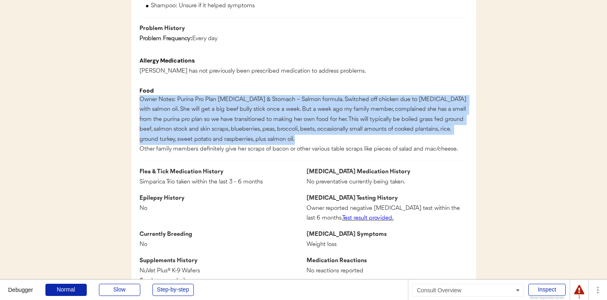
drag, startPoint x: 460, startPoint y: 160, endPoint x: 133, endPoint y: 162, distance: 327.5
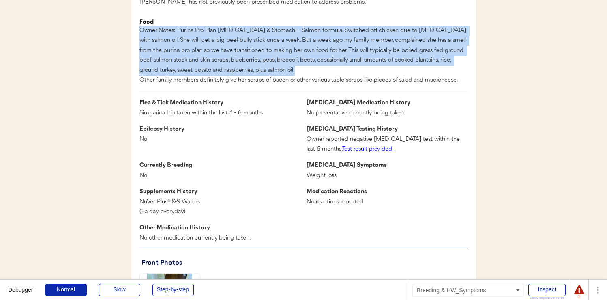
scroll to position [644, 0]
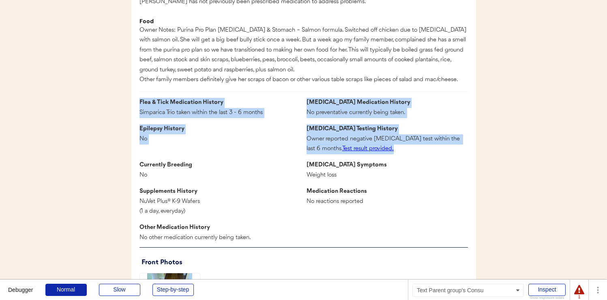
drag, startPoint x: 139, startPoint y: 113, endPoint x: 389, endPoint y: 163, distance: 255.1
click at [389, 163] on div "Medical History Problem Overview Brandi is currently experiencing scratching, l…" at bounding box center [303, 45] width 328 height 396
click at [322, 180] on div "Weight loss" at bounding box center [341, 175] width 71 height 10
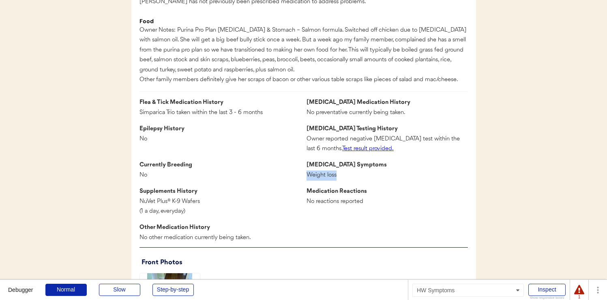
drag, startPoint x: 305, startPoint y: 185, endPoint x: 366, endPoint y: 185, distance: 60.8
click at [366, 180] on div "Currently Breeding No Heartworm Symptoms Weight loss" at bounding box center [303, 170] width 328 height 20
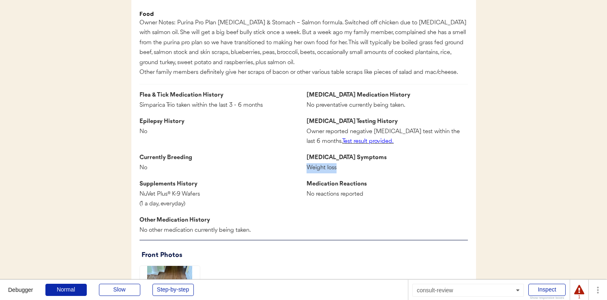
scroll to position [656, 0]
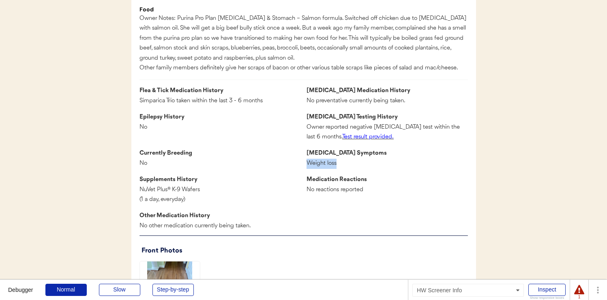
click at [366, 140] on font "Test result provided." at bounding box center [367, 137] width 51 height 6
click at [220, 122] on div "Epilepsy History" at bounding box center [219, 117] width 161 height 10
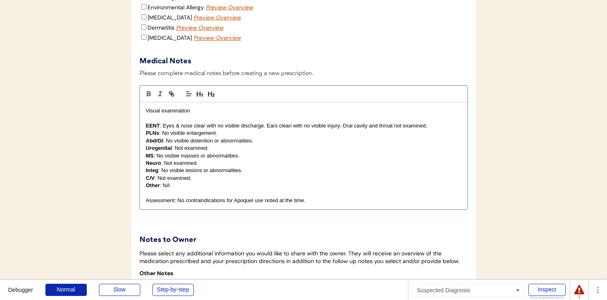
scroll to position [1460, 0]
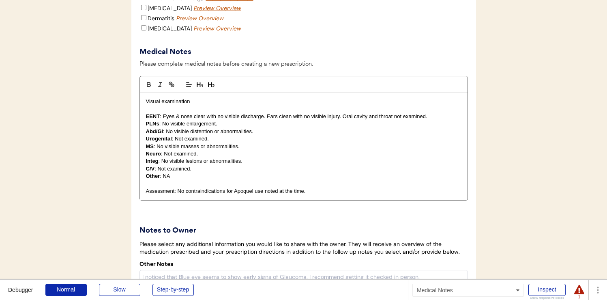
click at [187, 187] on p at bounding box center [303, 183] width 315 height 7
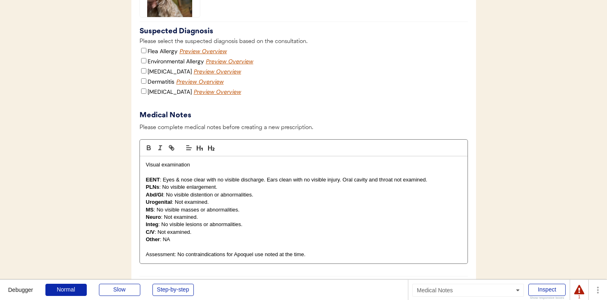
scroll to position [1396, 0]
click at [206, 56] on div "Preview Overview" at bounding box center [204, 52] width 49 height 8
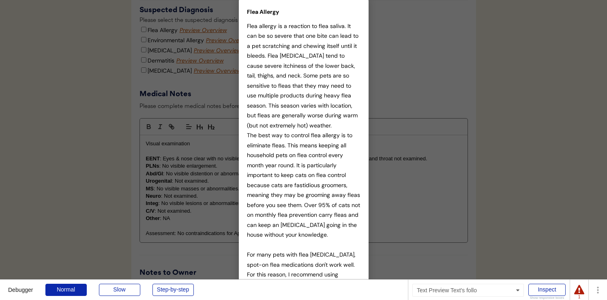
scroll to position [1390, 0]
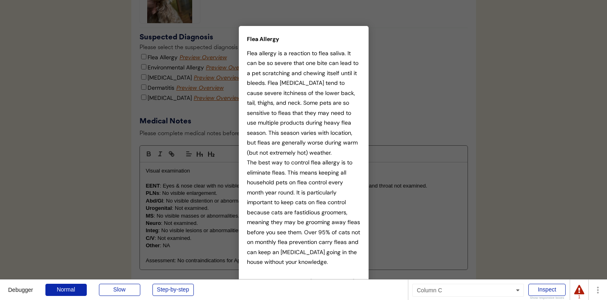
click at [389, 87] on div at bounding box center [303, 150] width 607 height 300
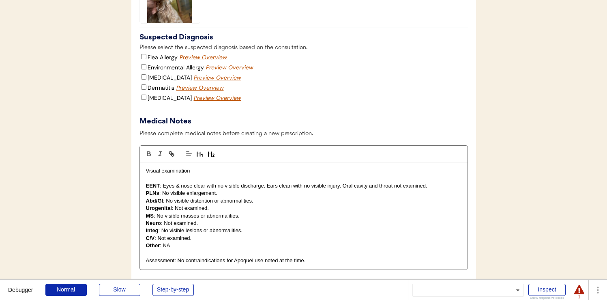
click at [201, 92] on div "Preview Overview" at bounding box center [200, 88] width 49 height 8
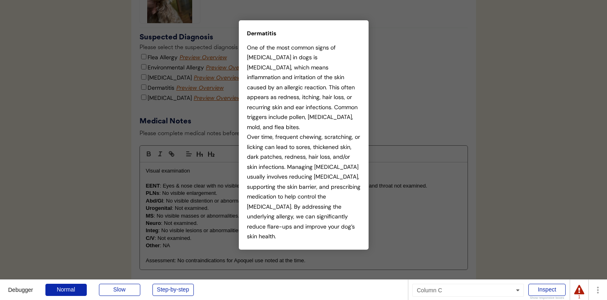
click at [403, 118] on div at bounding box center [303, 150] width 607 height 300
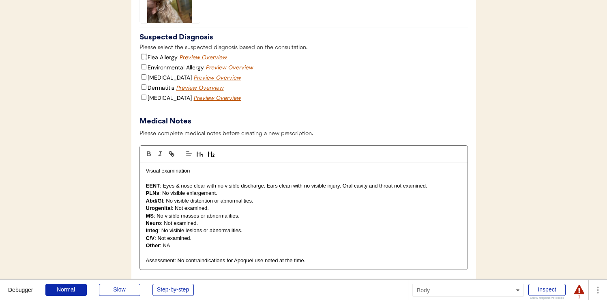
click at [144, 59] on input "Flea Allergy" at bounding box center [143, 56] width 5 height 5
checkbox input "true"
click at [144, 69] on input "Environmental Allergy" at bounding box center [143, 66] width 5 height 5
checkbox input "false"
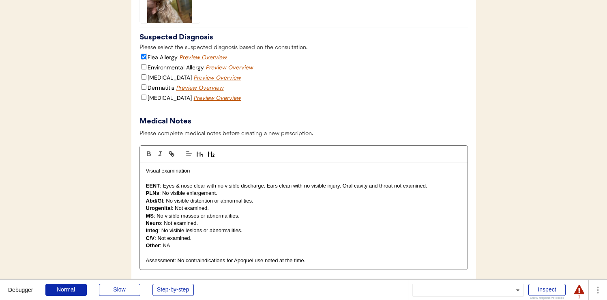
click at [144, 59] on input "Flea Allergy" at bounding box center [143, 56] width 5 height 5
checkbox input "false"
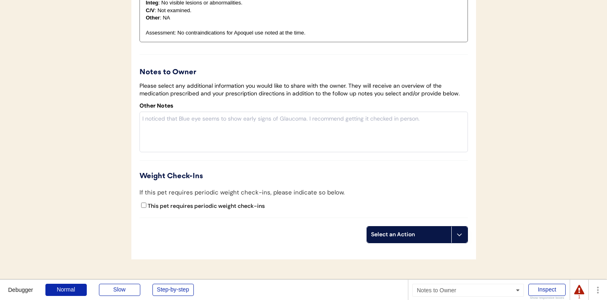
scroll to position [1629, 0]
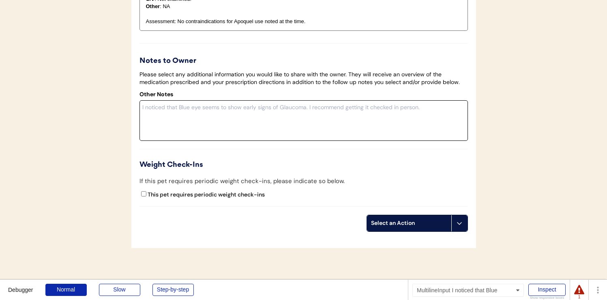
click at [201, 134] on textarea at bounding box center [303, 120] width 328 height 41
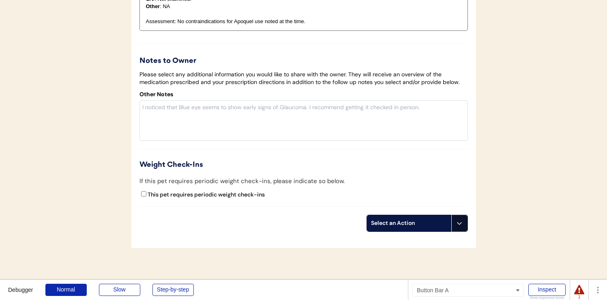
click at [464, 231] on button at bounding box center [459, 223] width 16 height 16
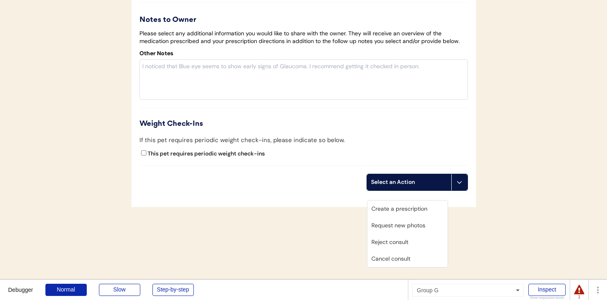
scroll to position [1673, 0]
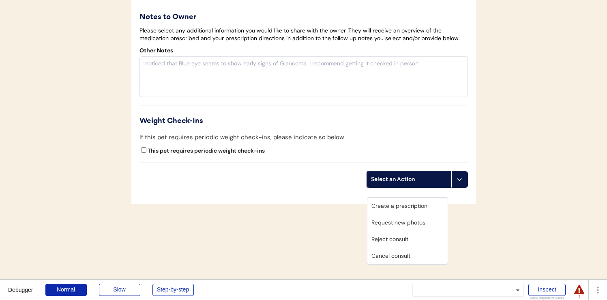
click at [421, 206] on div "Create a prescription" at bounding box center [407, 205] width 80 height 17
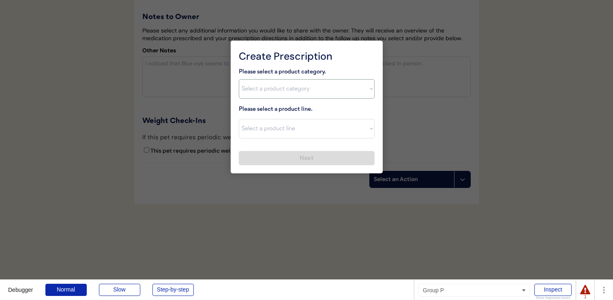
click at [340, 82] on select "Select a product category Allergies Antibiotics Anxiety Combo Parasite Preventi…" at bounding box center [307, 88] width 136 height 19
select select ""allergies""
click at [239, 79] on select "Select a product category Allergies Antibiotics Anxiety Combo Parasite Preventi…" at bounding box center [307, 88] width 136 height 19
click at [332, 105] on div "Please select a product line. Select a product line" at bounding box center [307, 122] width 136 height 34
click at [326, 128] on select "Select a product line Apoquel Chewable Tablet Apoquel Tablet Cyclosporine Derma…" at bounding box center [307, 128] width 136 height 19
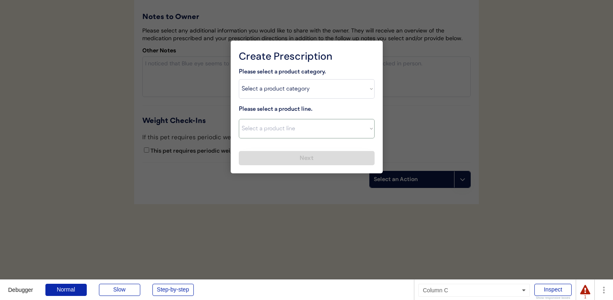
click at [416, 124] on div at bounding box center [306, 150] width 613 height 300
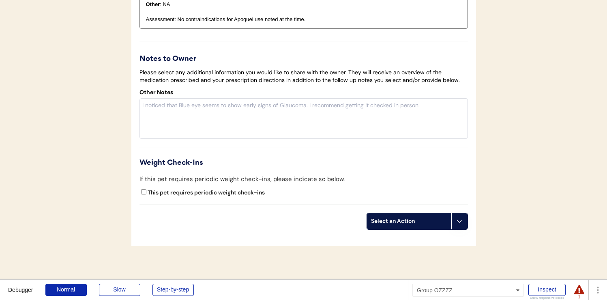
scroll to position [1630, 0]
click at [461, 230] on button at bounding box center [459, 222] width 16 height 16
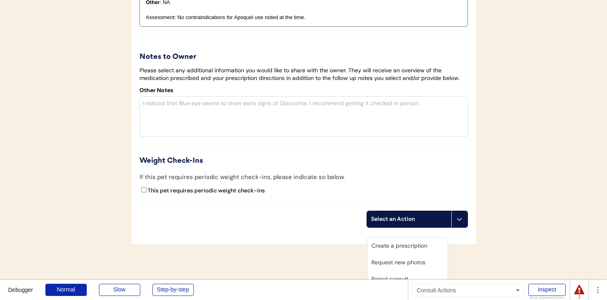
scroll to position [1639, 0]
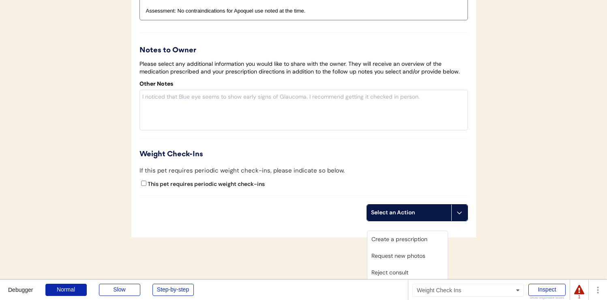
click at [432, 191] on div "This pet requires periodic weight check-ins" at bounding box center [303, 185] width 328 height 12
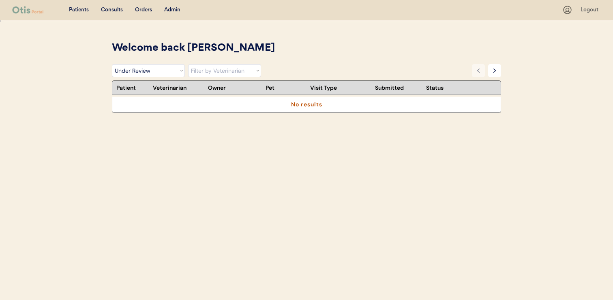
select select ""under_review""
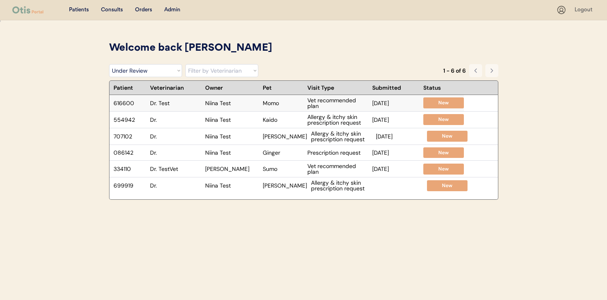
click at [293, 105] on div "616600 Dr. Test Niina Test Momo Vet recommended plan May 26, 2025 New" at bounding box center [286, 103] width 354 height 16
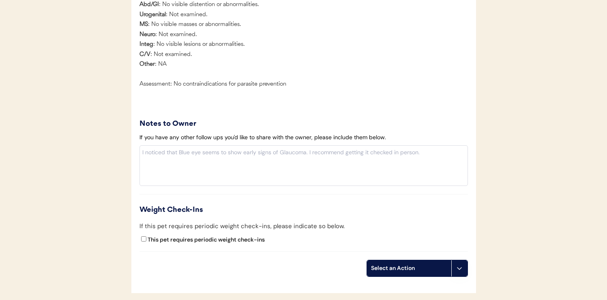
scroll to position [954, 0]
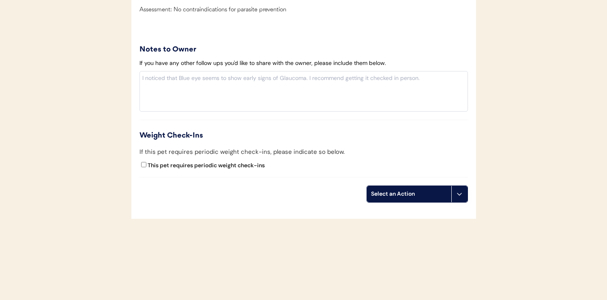
click at [462, 191] on button at bounding box center [459, 194] width 16 height 16
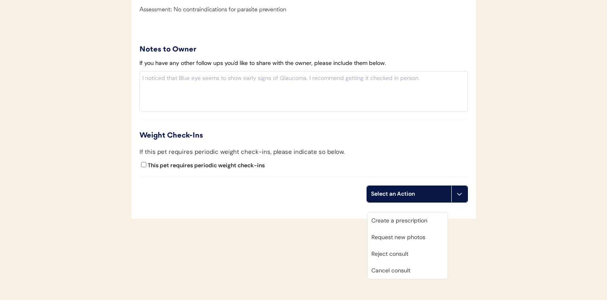
click at [430, 212] on div "Create a prescription" at bounding box center [407, 220] width 80 height 17
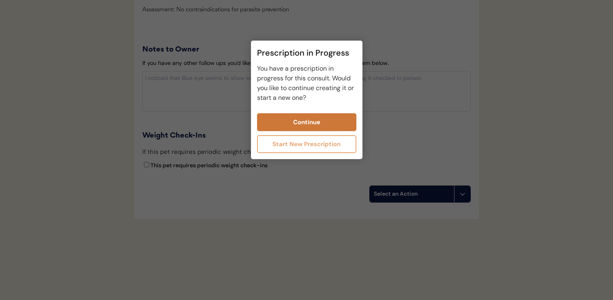
click at [315, 123] on button "Continue" at bounding box center [306, 122] width 99 height 18
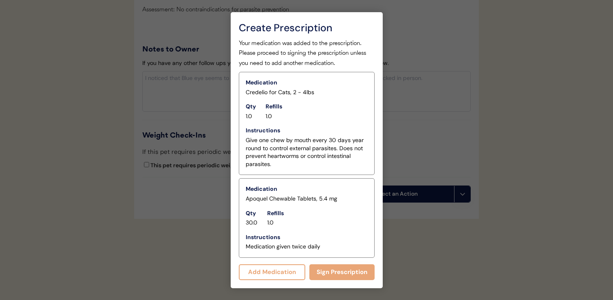
click at [404, 158] on div at bounding box center [306, 150] width 613 height 300
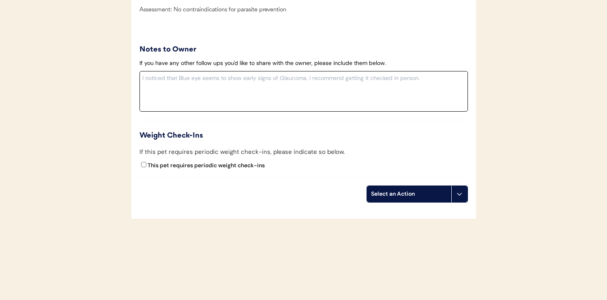
click at [243, 90] on textarea at bounding box center [303, 91] width 328 height 41
type textarea "r"
click at [463, 189] on button at bounding box center [459, 194] width 16 height 16
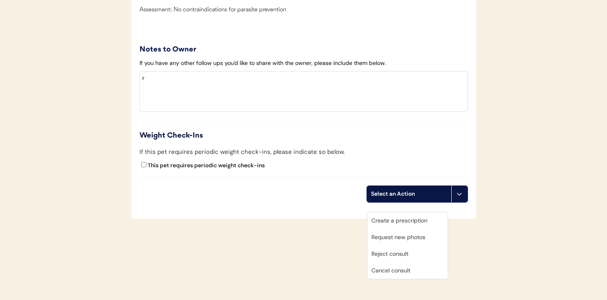
click at [430, 212] on div "Create a prescription" at bounding box center [407, 220] width 80 height 17
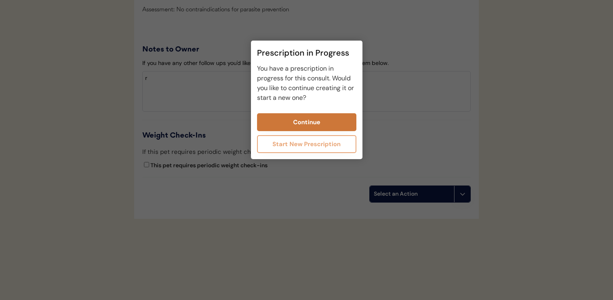
click at [338, 124] on button "Continue" at bounding box center [306, 122] width 99 height 18
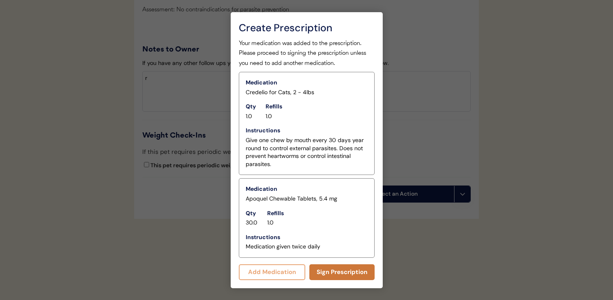
click at [353, 274] on button "Sign Prescription" at bounding box center [341, 272] width 65 height 16
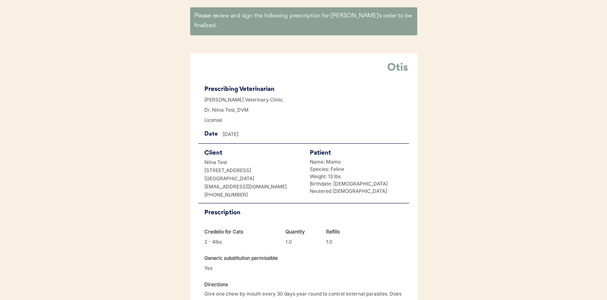
scroll to position [65, 0]
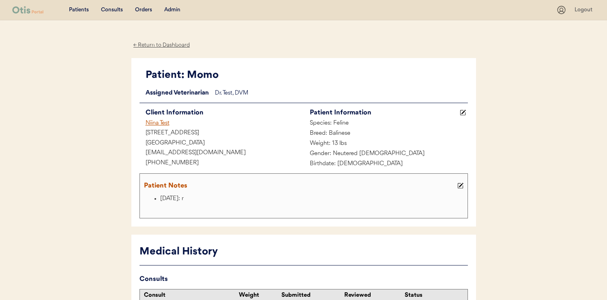
click at [106, 7] on div "Consults" at bounding box center [112, 10] width 22 height 8
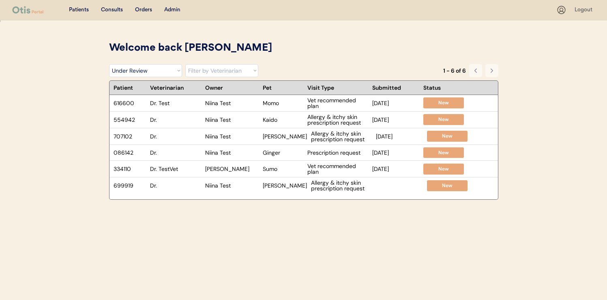
click at [160, 77] on div "Filter by Status Pending Photos Under Review Pending Video Call Video Call Sche…" at bounding box center [303, 72] width 389 height 16
click at [163, 63] on div "Welcome back Niina Filter by Status Pending Photos Under Review Pending Video C…" at bounding box center [303, 184] width 405 height 286
click at [162, 69] on select "Filter by Status Pending Photos Under Review Pending Video Call Video Call Sche…" at bounding box center [145, 70] width 73 height 13
select select ""rejected""
click at [109, 64] on select "Filter by Status Pending Photos Under Review Pending Video Call Video Call Sche…" at bounding box center [145, 70] width 73 height 13
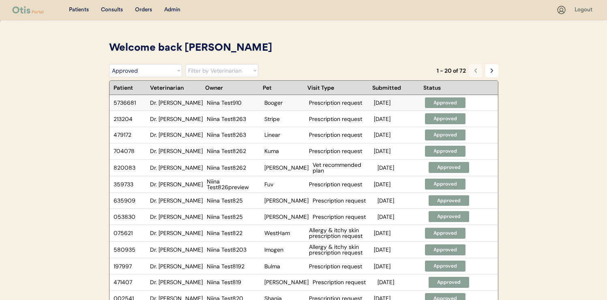
click at [300, 106] on div "5736681 Dr. [PERSON_NAME] Test910 Booger Prescription request [DATE] Approved" at bounding box center [287, 103] width 356 height 16
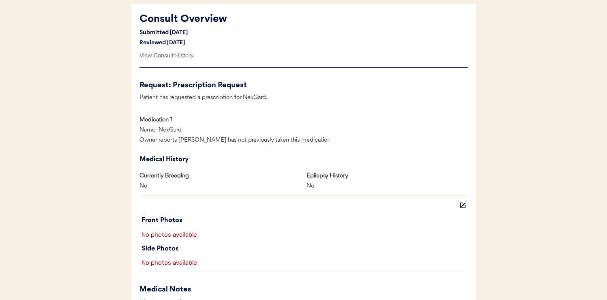
scroll to position [685, 0]
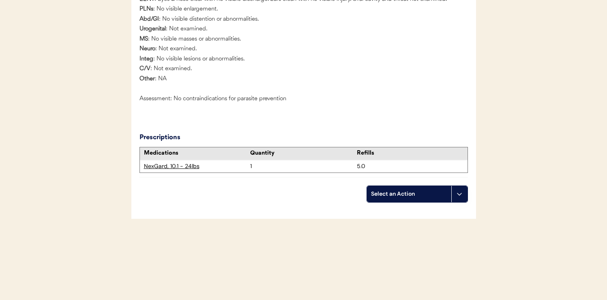
click at [462, 195] on button at bounding box center [459, 194] width 16 height 16
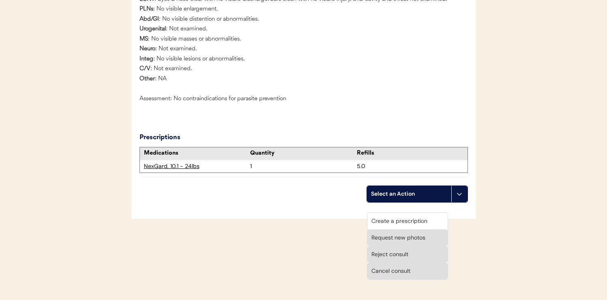
click at [429, 212] on div "Create a prescription" at bounding box center [407, 220] width 80 height 17
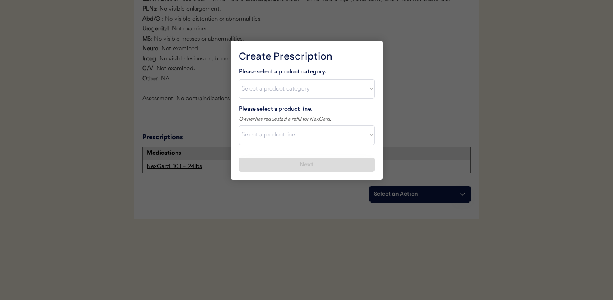
click at [423, 104] on div at bounding box center [306, 150] width 613 height 300
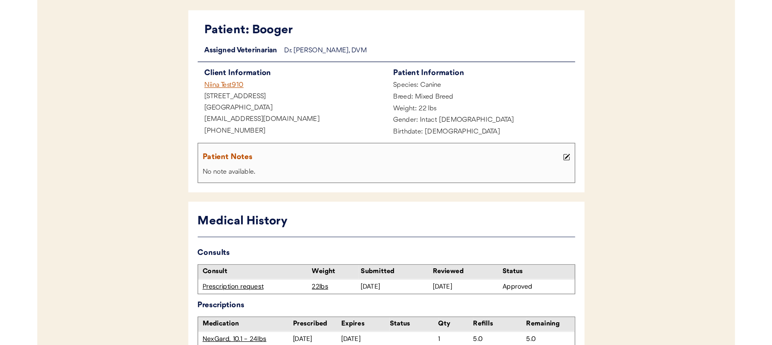
scroll to position [0, 0]
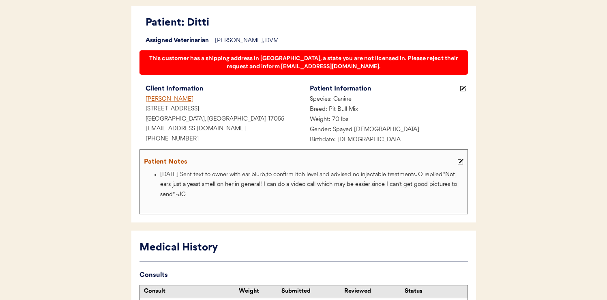
scroll to position [50, 0]
